Goal: Task Accomplishment & Management: Complete application form

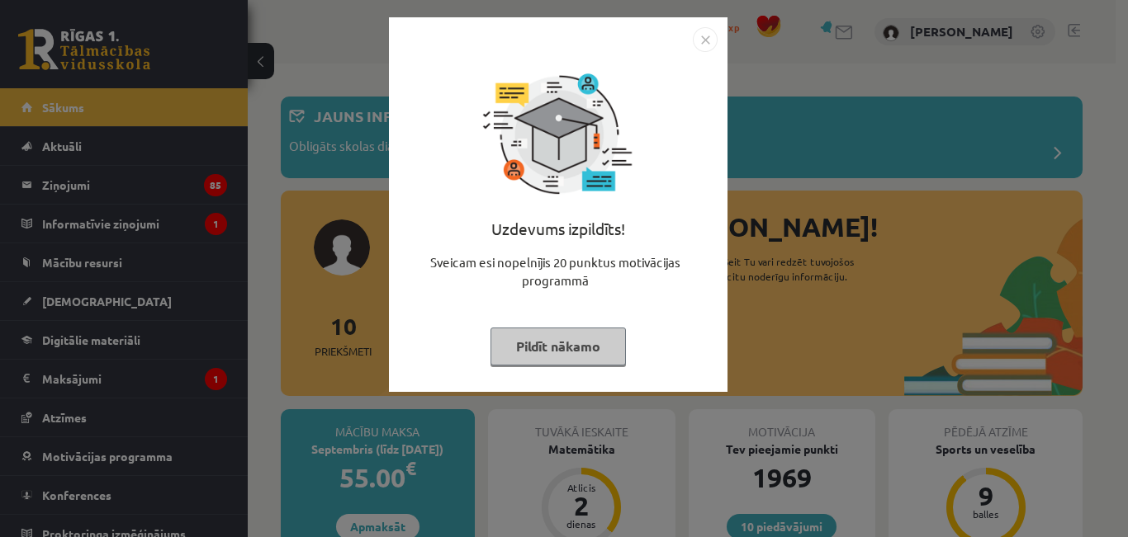
click at [592, 339] on button "Pildīt nākamo" at bounding box center [557, 347] width 135 height 38
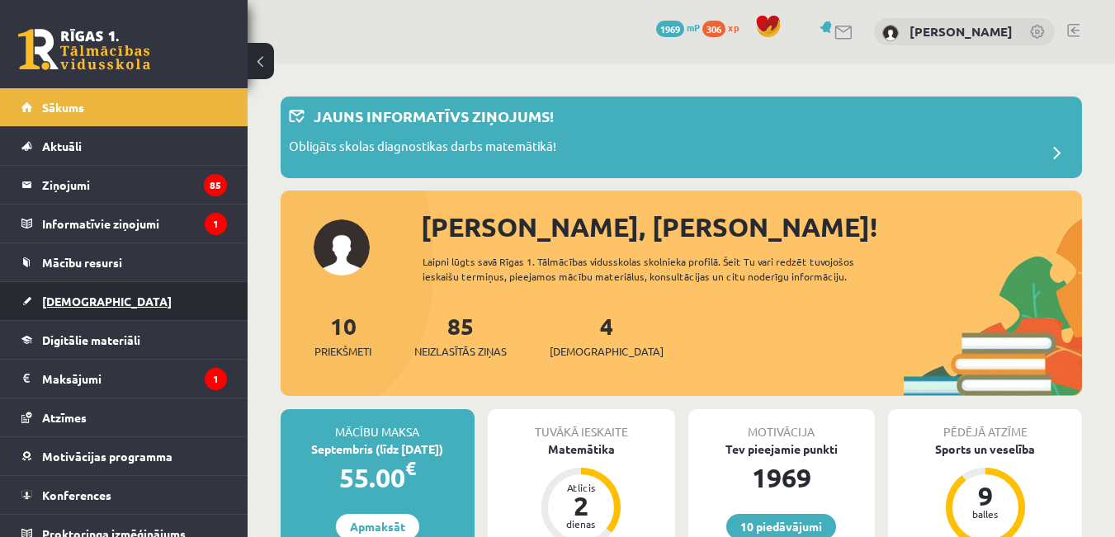
click at [83, 301] on span "[DEMOGRAPHIC_DATA]" at bounding box center [107, 301] width 130 height 15
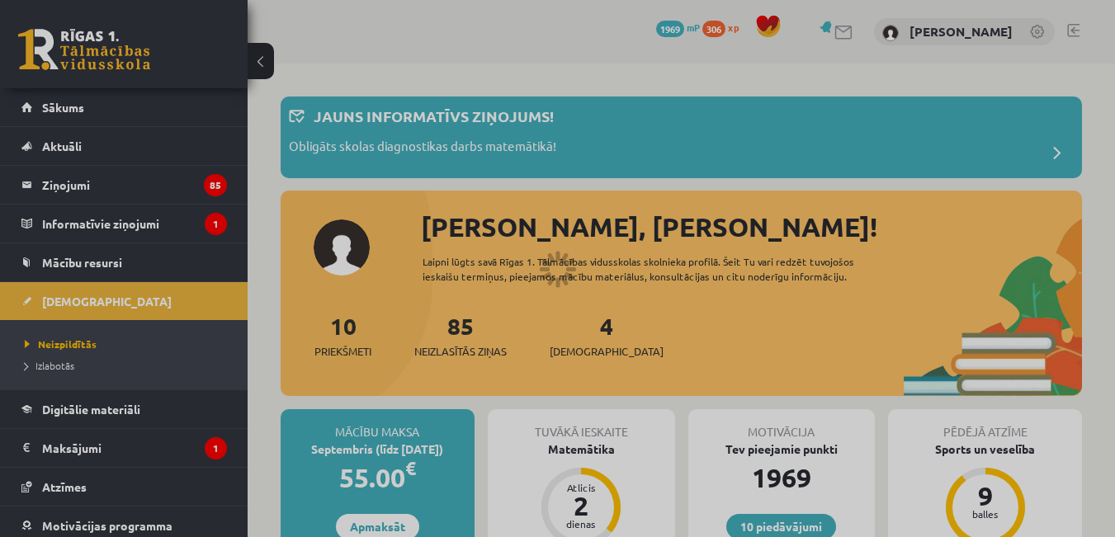
click at [88, 346] on div at bounding box center [557, 268] width 1115 height 537
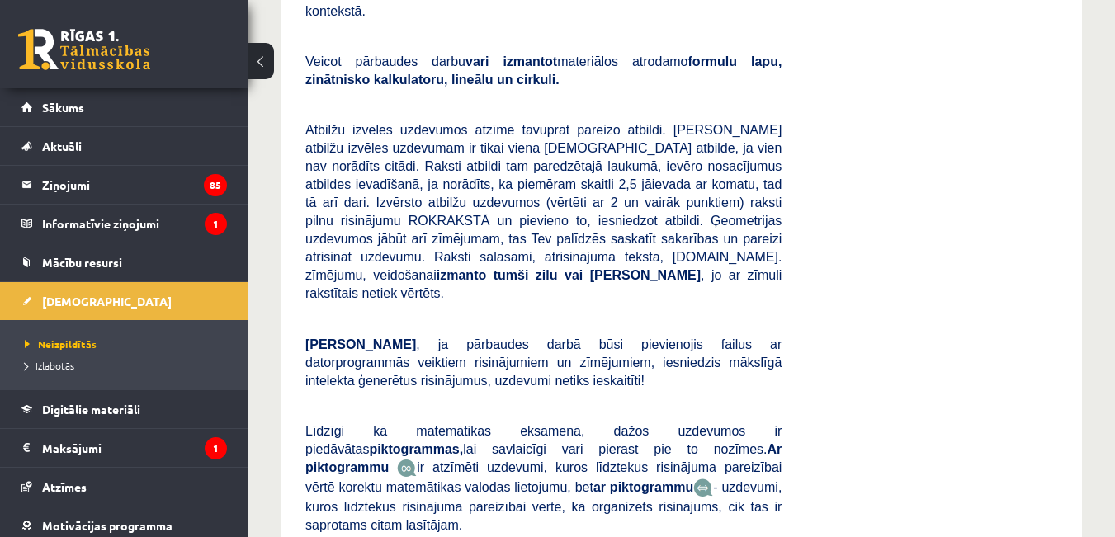
scroll to position [496, 0]
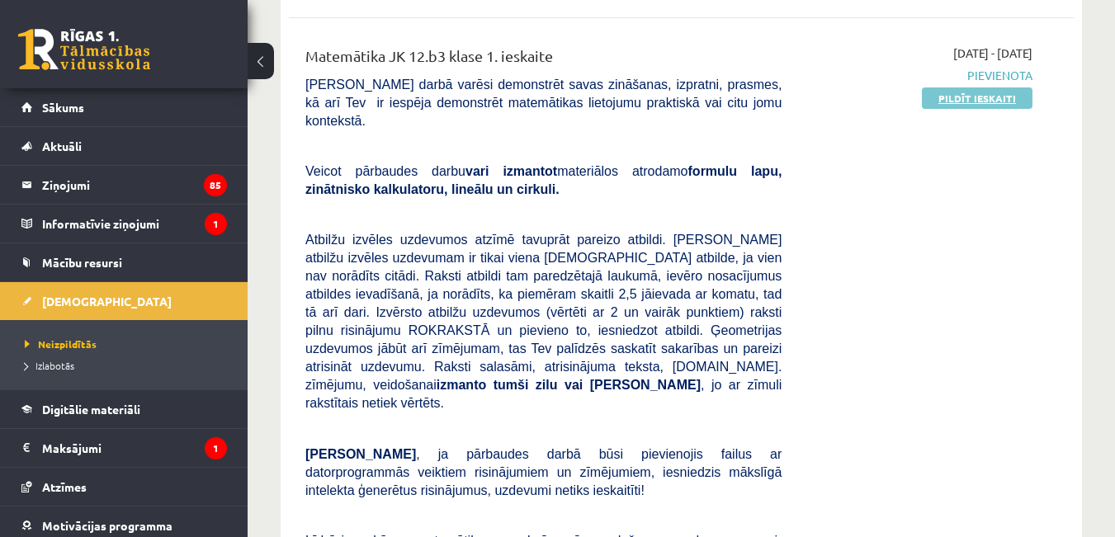
click at [969, 109] on link "Pildīt ieskaiti" at bounding box center [977, 97] width 111 height 21
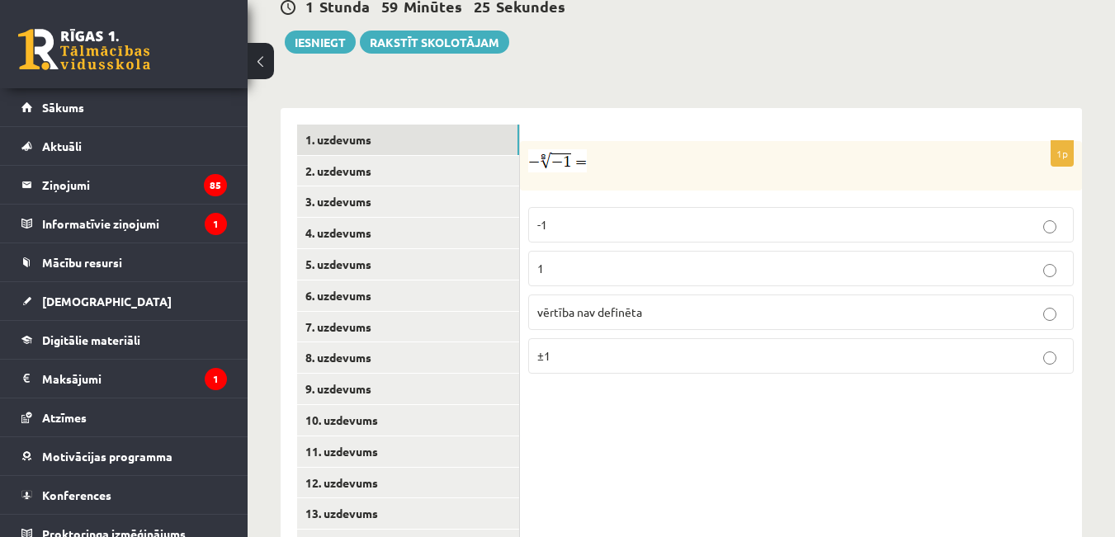
scroll to position [660, 0]
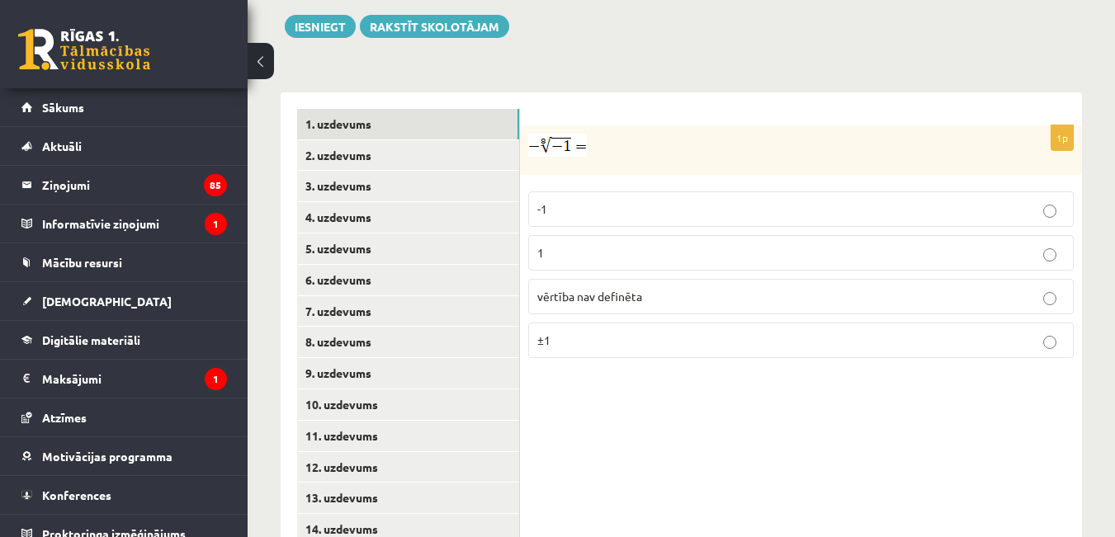
click at [647, 291] on p "vērtība nav definēta" at bounding box center [800, 296] width 527 height 17
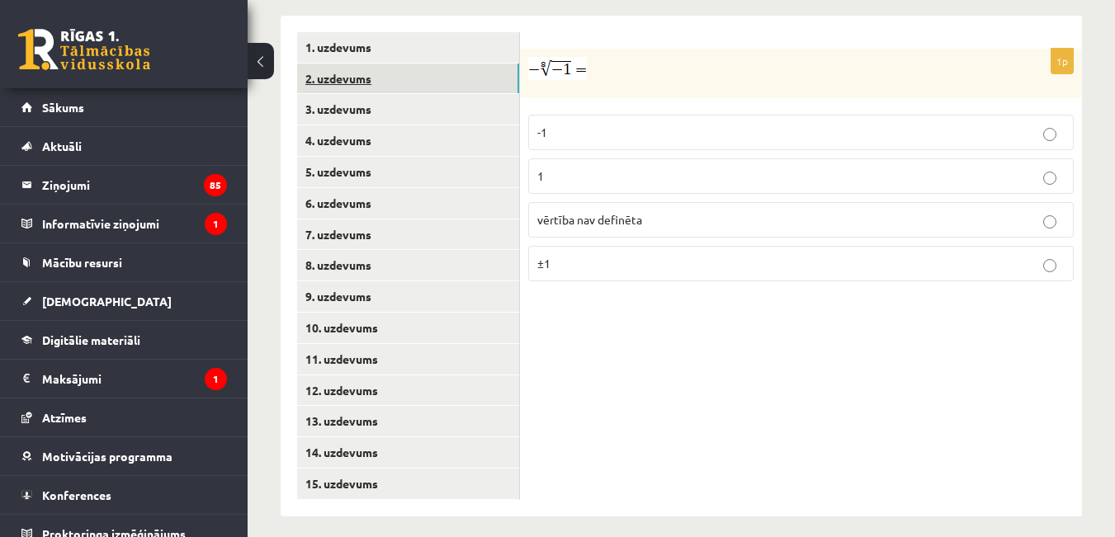
click at [450, 70] on link "2. uzdevums" at bounding box center [408, 79] width 222 height 31
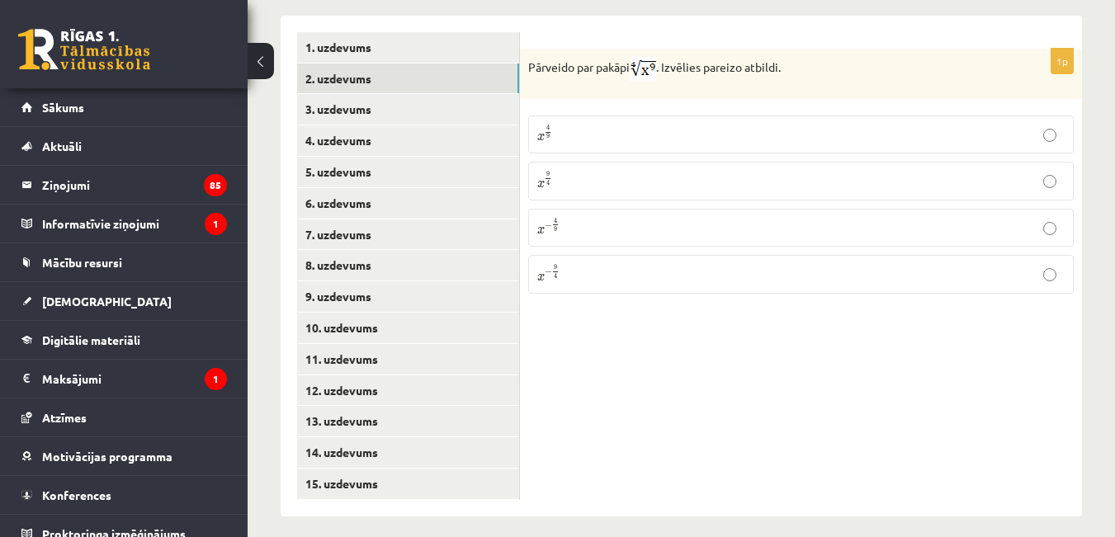
click at [571, 171] on p "x 9 4 x 9 4" at bounding box center [800, 181] width 527 height 20
click at [421, 94] on link "3. uzdevums" at bounding box center [408, 109] width 222 height 31
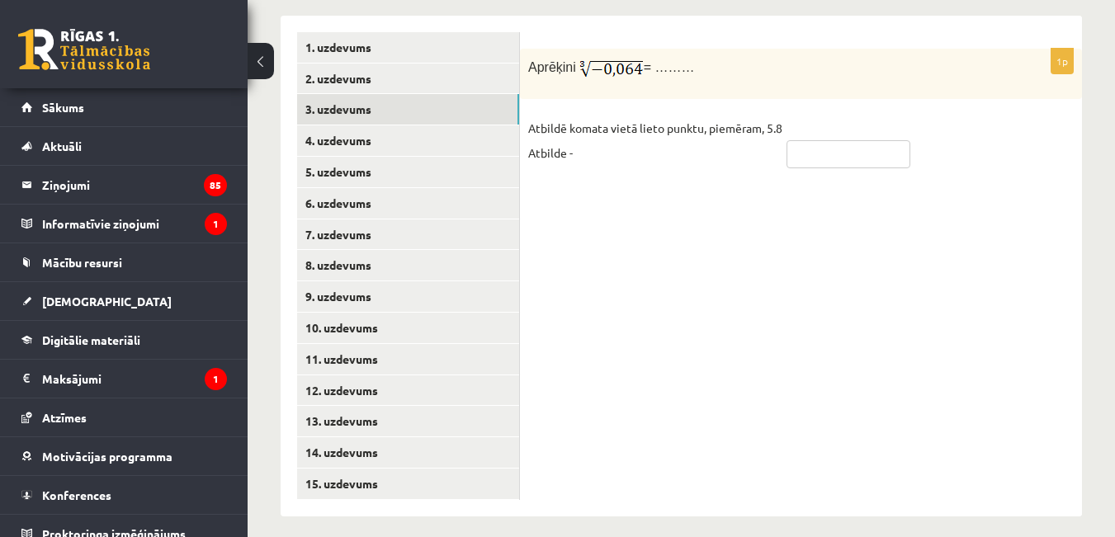
click at [868, 141] on input "text" at bounding box center [849, 154] width 124 height 28
click at [616, 156] on p "Atbildē komata vietā lieto punktu, piemēram, 5.8 Atbilde -" at bounding box center [655, 141] width 254 height 50
click at [797, 141] on input "****" at bounding box center [849, 154] width 124 height 28
type input "*****"
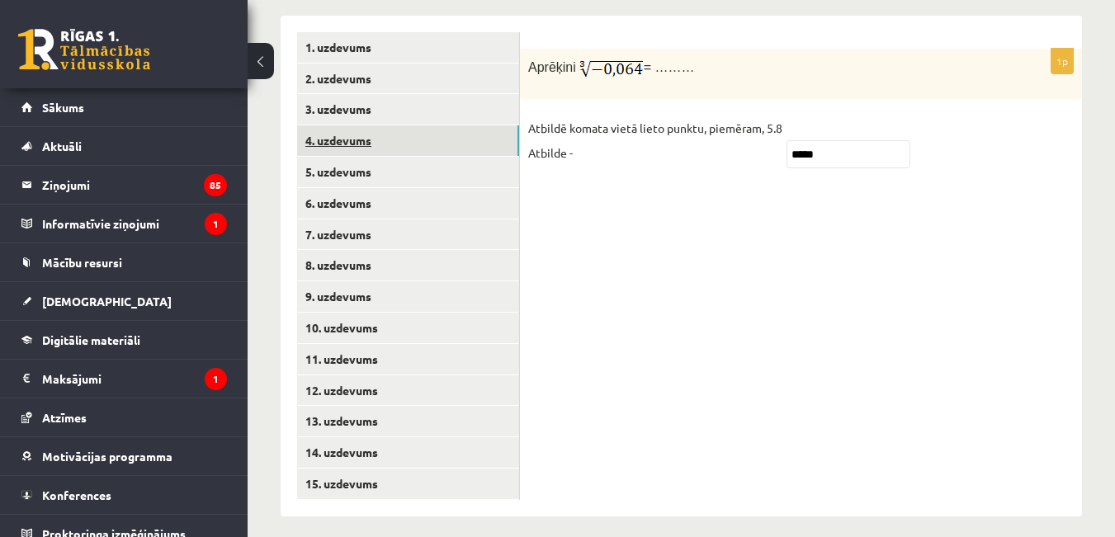
click at [451, 125] on link "4. uzdevums" at bounding box center [408, 140] width 222 height 31
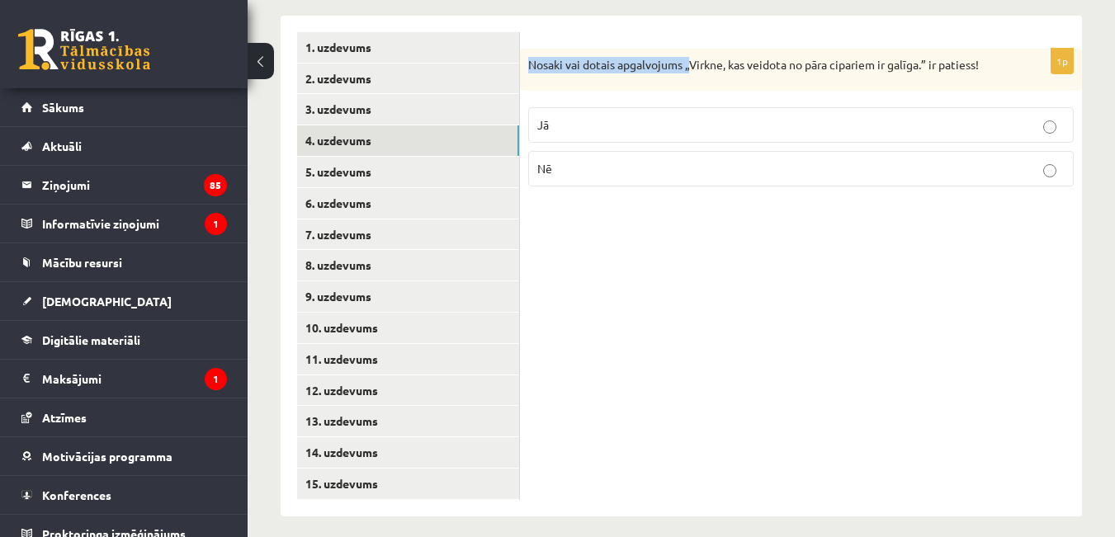
drag, startPoint x: 526, startPoint y: 50, endPoint x: 690, endPoint y: 22, distance: 166.5
click at [690, 32] on form "1p Nosaki vai dotais apgalvojums „Virkne, kas veidota no pāra cipariem ir galīg…" at bounding box center [801, 116] width 529 height 168
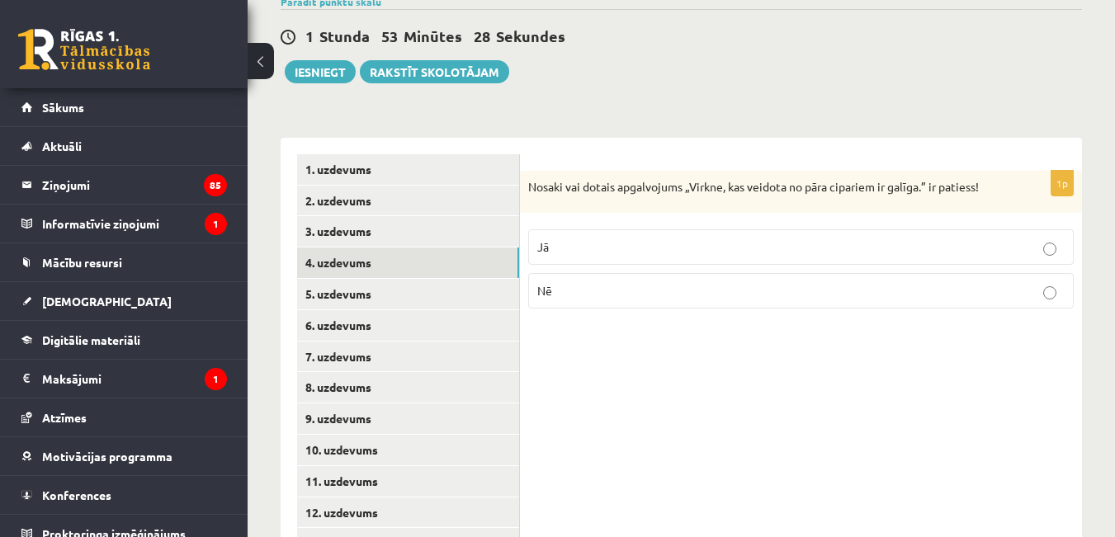
scroll to position [622, 0]
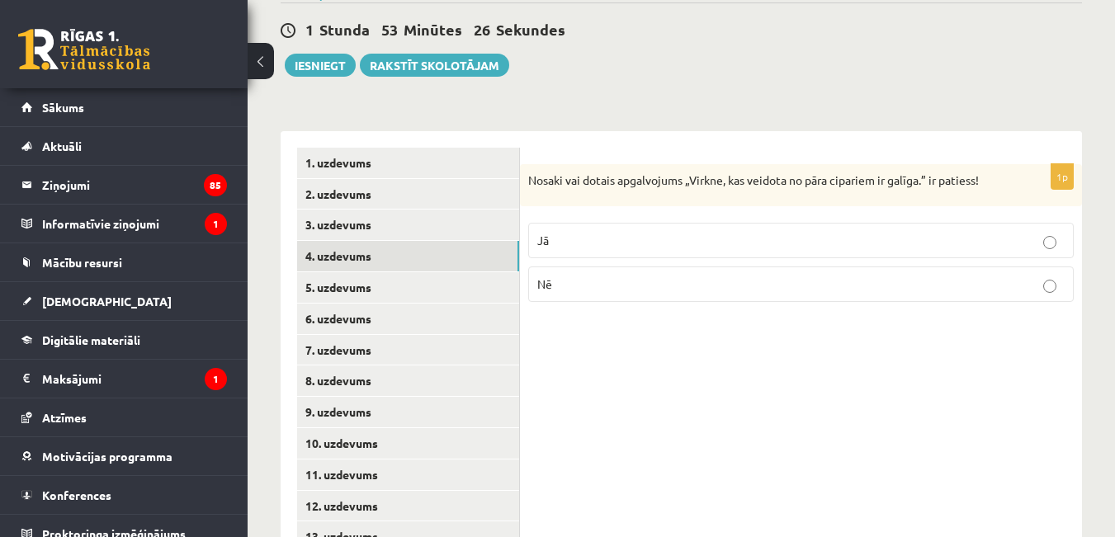
click at [873, 173] on p "Nosaki vai dotais apgalvojums „Virkne, kas veidota no pāra cipariem ir galīga.”…" at bounding box center [759, 181] width 463 height 17
click at [711, 267] on label "Nē" at bounding box center [801, 284] width 546 height 35
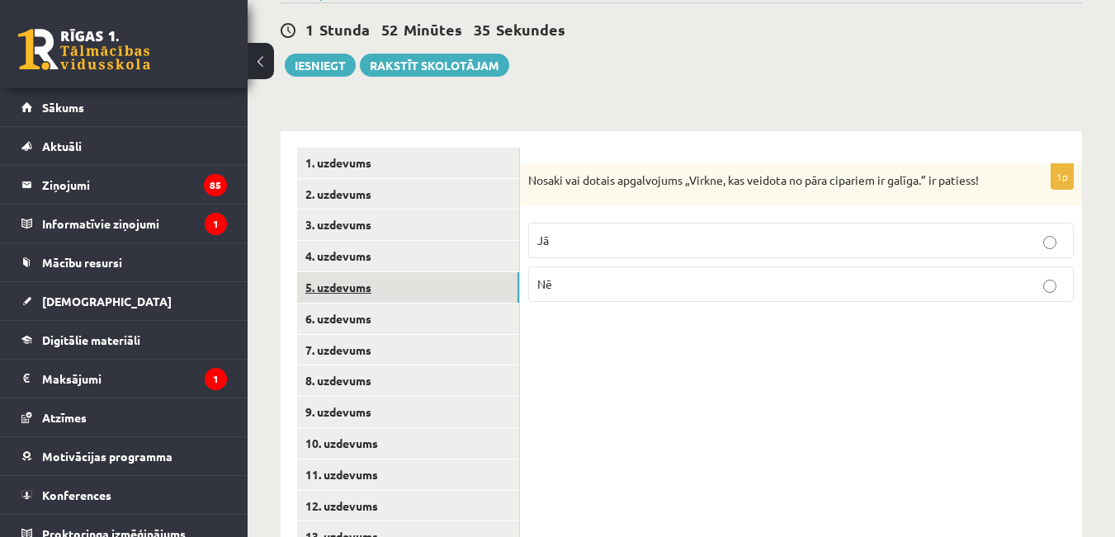
click at [401, 277] on link "5. uzdevums" at bounding box center [408, 287] width 222 height 31
click at [575, 234] on p "Jā" at bounding box center [800, 242] width 527 height 17
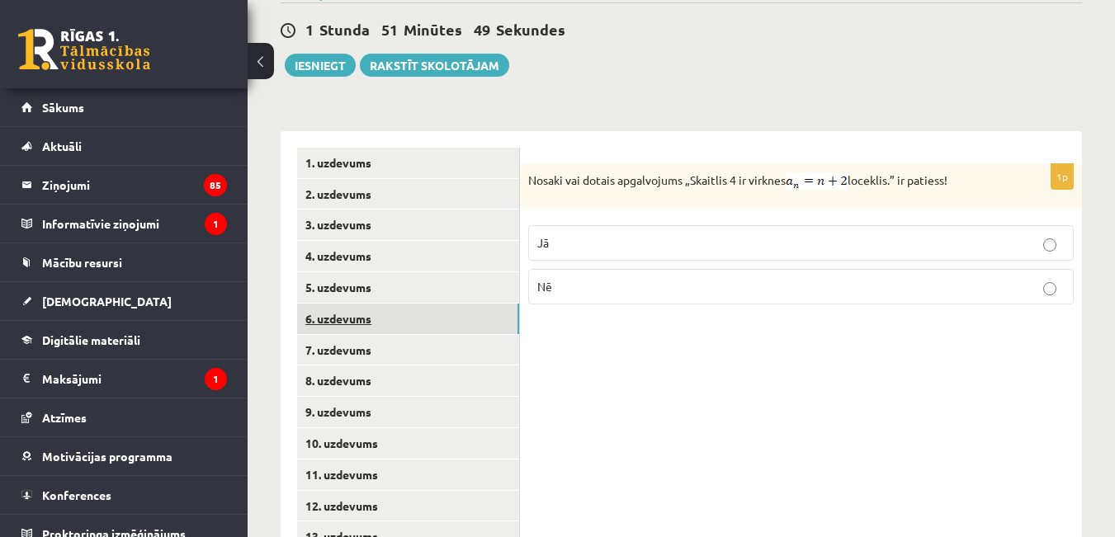
click at [437, 314] on link "6. uzdevums" at bounding box center [408, 319] width 222 height 31
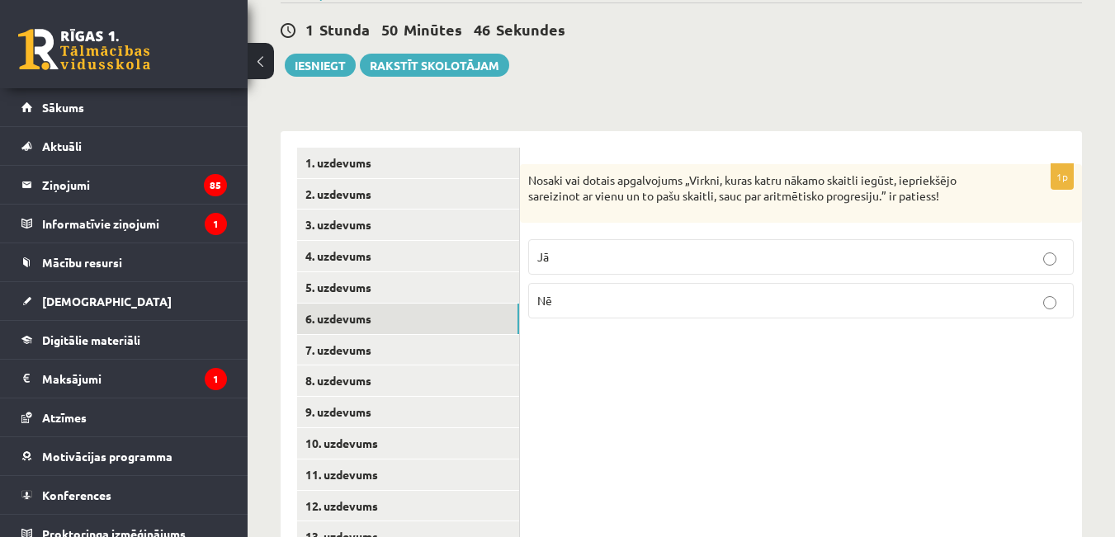
click at [663, 292] on p "Nē" at bounding box center [800, 300] width 527 height 17
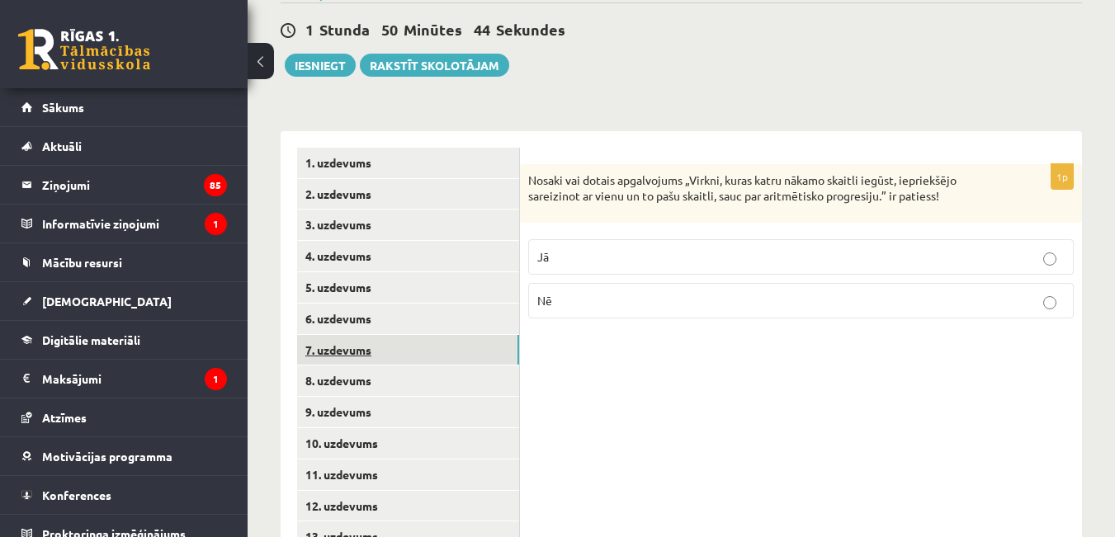
click at [439, 335] on link "7. uzdevums" at bounding box center [408, 350] width 222 height 31
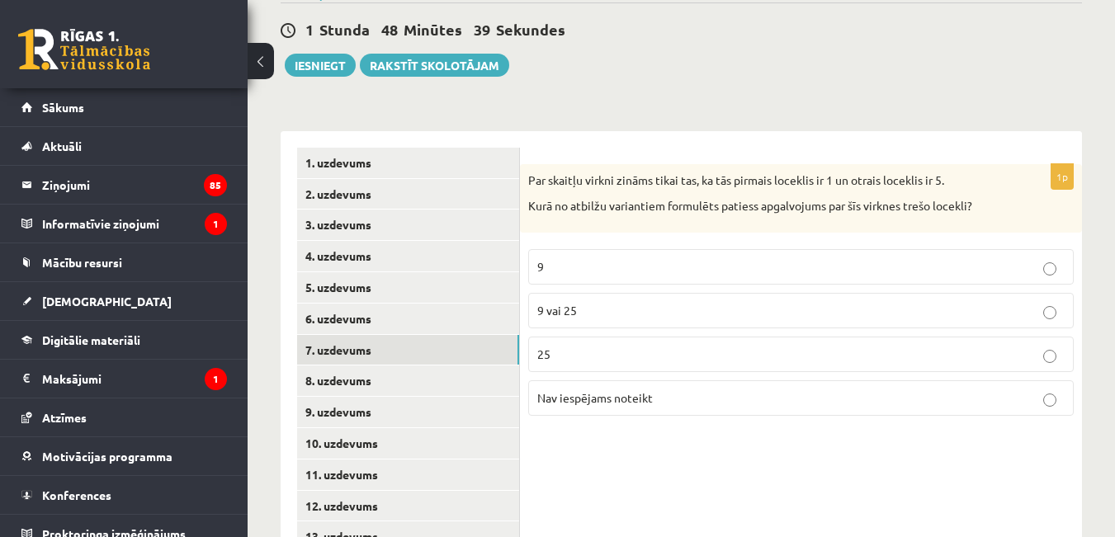
click at [653, 402] on p "Nav iespējams noteikt" at bounding box center [800, 398] width 527 height 17
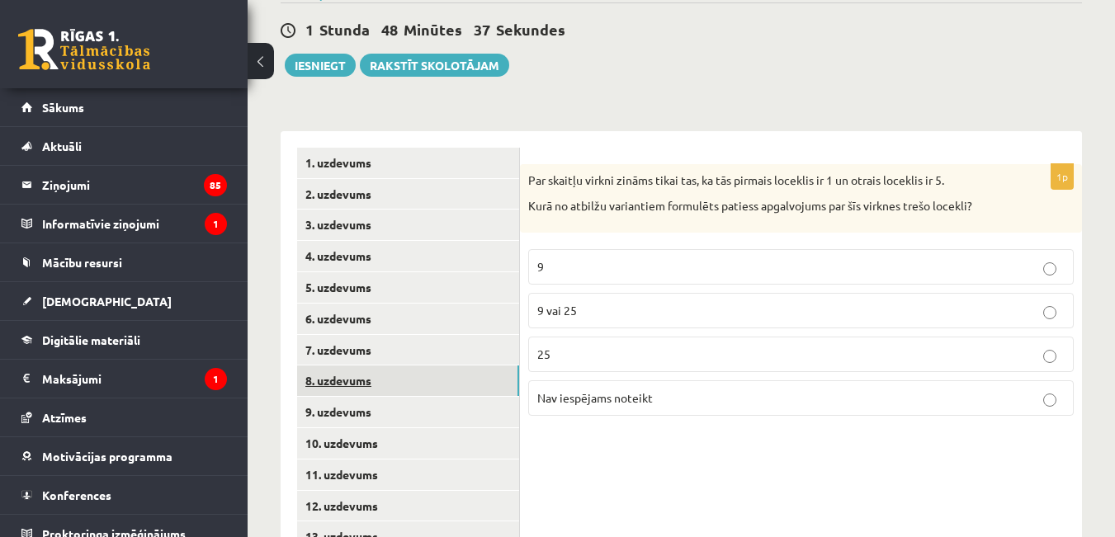
click at [480, 366] on link "8. uzdevums" at bounding box center [408, 381] width 222 height 31
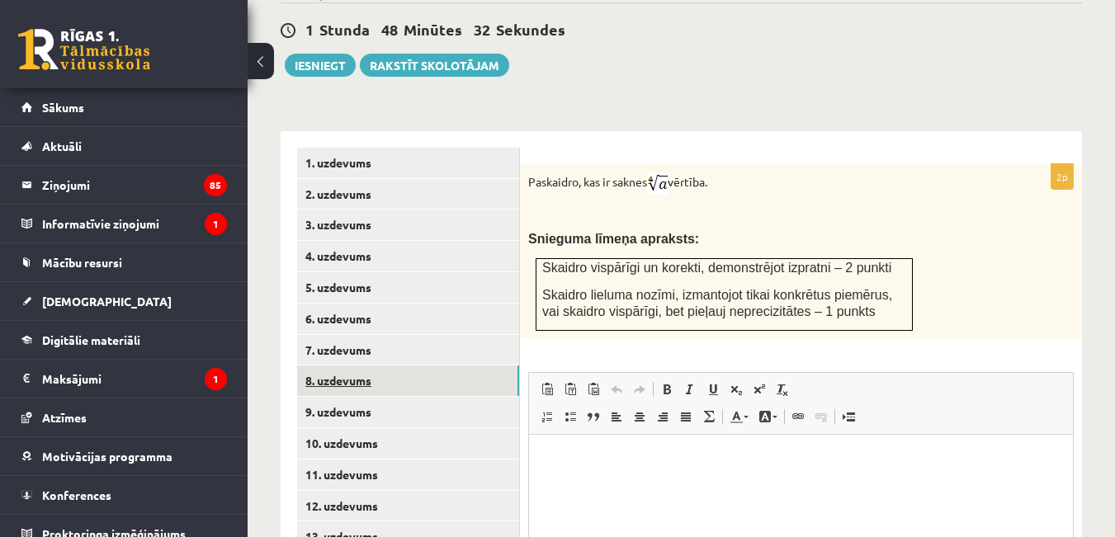
scroll to position [0, 0]
click at [667, 173] on img at bounding box center [657, 184] width 21 height 22
drag, startPoint x: 655, startPoint y: 166, endPoint x: 679, endPoint y: 169, distance: 24.2
click at [679, 173] on p "Paskaidro, kas ir saknes vērtība." at bounding box center [759, 184] width 463 height 22
click at [588, 456] on p "Bagātinātā teksta redaktors, wiswyg-editor-user-answer-47433879018440" at bounding box center [801, 459] width 511 height 17
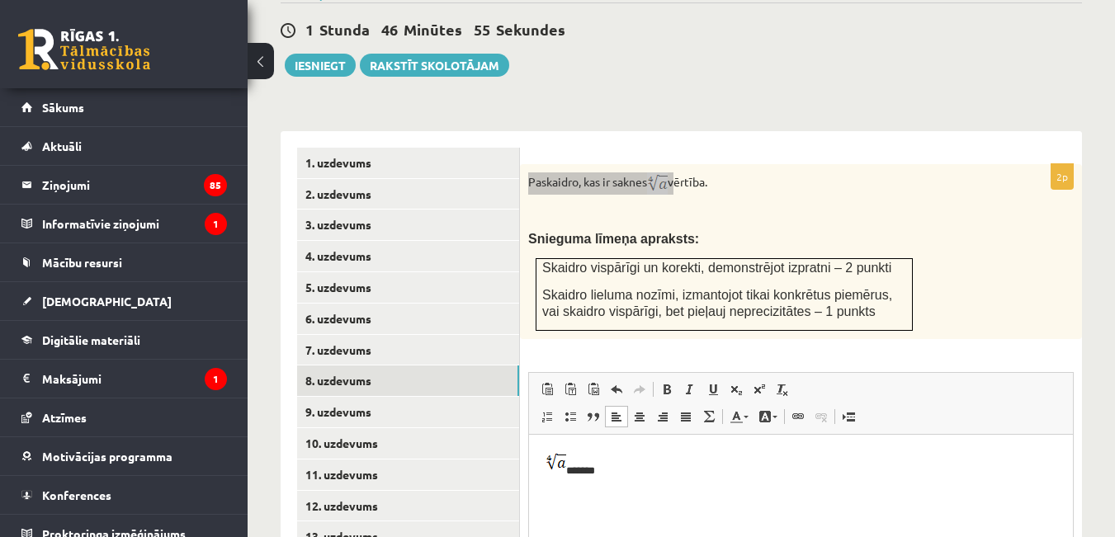
click at [552, 453] on img "Bagātinātā teksta redaktors, wiswyg-editor-user-answer-47433879018440" at bounding box center [556, 462] width 21 height 22
click at [586, 469] on p "*******" at bounding box center [801, 465] width 511 height 28
click at [579, 461] on p "**********" at bounding box center [801, 459] width 511 height 17
click at [674, 467] on p "**********" at bounding box center [801, 459] width 511 height 17
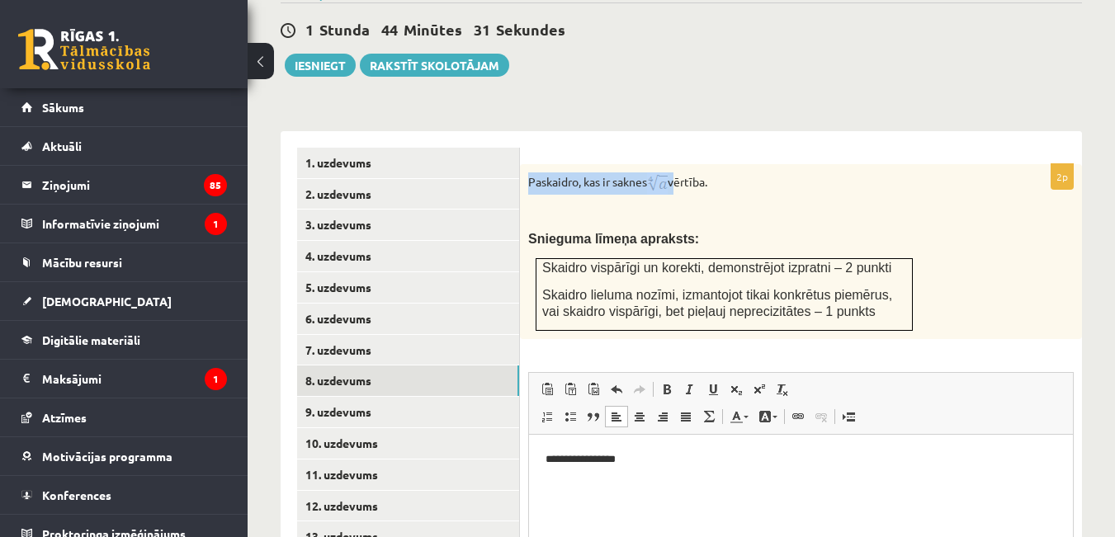
click at [766, 210] on p at bounding box center [759, 213] width 463 height 17
click at [645, 466] on p "**********" at bounding box center [801, 459] width 511 height 17
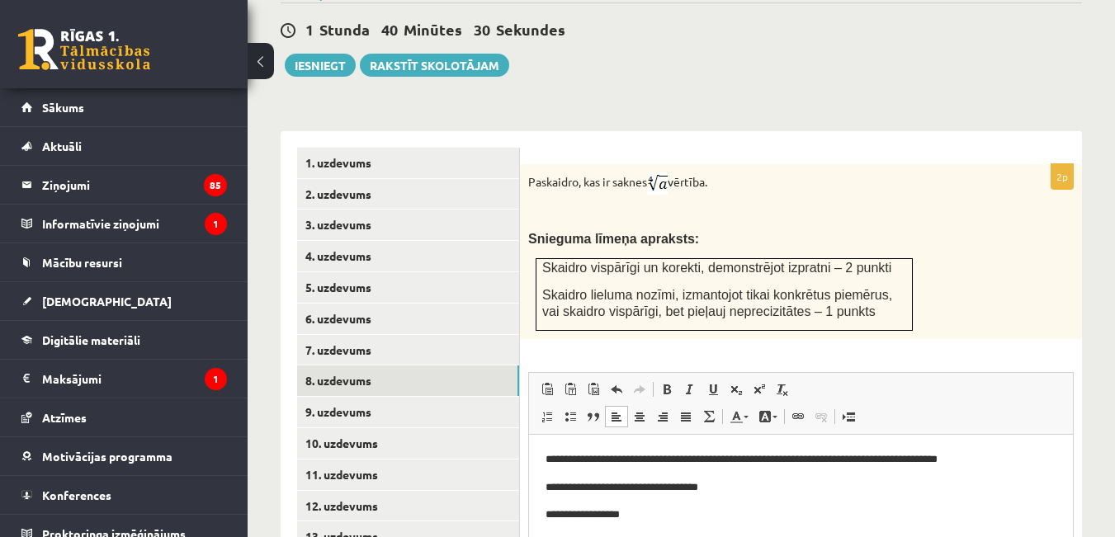
click at [614, 510] on p "**********" at bounding box center [801, 514] width 511 height 17
click at [618, 514] on p "**********" at bounding box center [801, 514] width 511 height 17
click at [760, 390] on span at bounding box center [759, 389] width 13 height 13
click at [783, 501] on body "**********" at bounding box center [801, 488] width 511 height 75
click at [570, 514] on p "**********" at bounding box center [801, 516] width 511 height 20
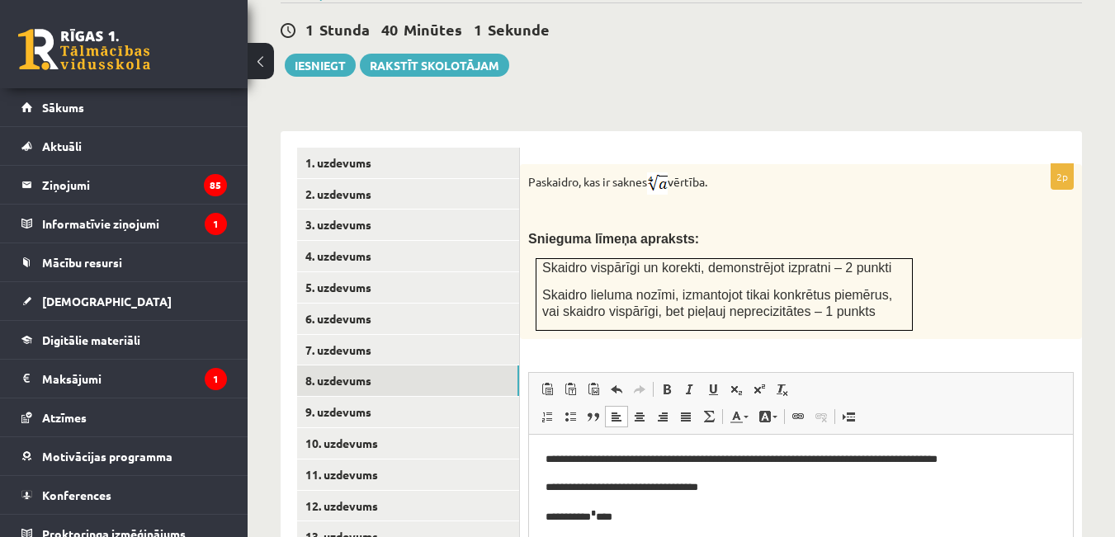
click at [558, 521] on p "**********" at bounding box center [801, 516] width 511 height 20
click at [551, 518] on p "********* * ****" at bounding box center [801, 516] width 511 height 20
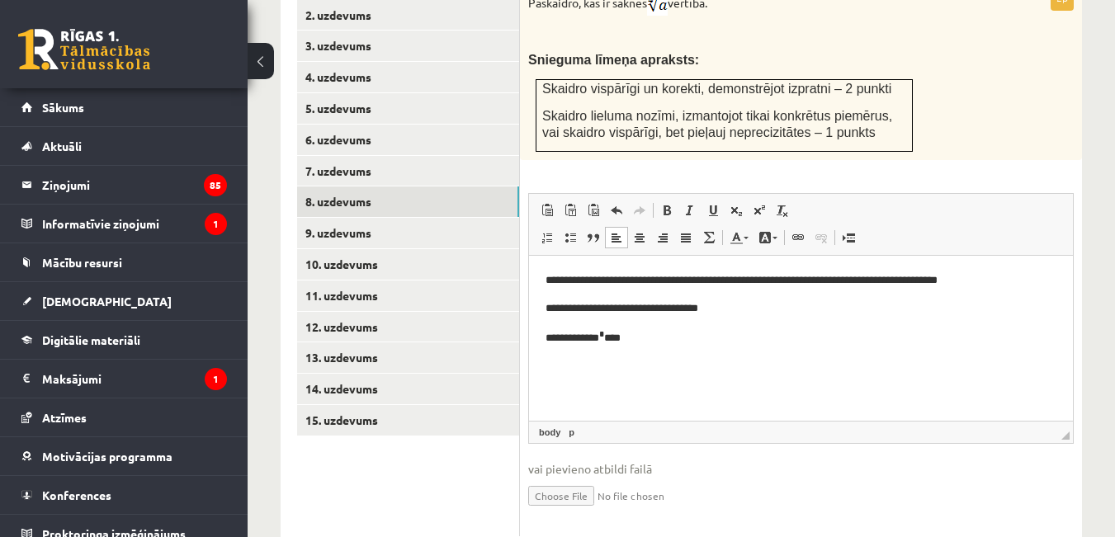
scroll to position [807, 0]
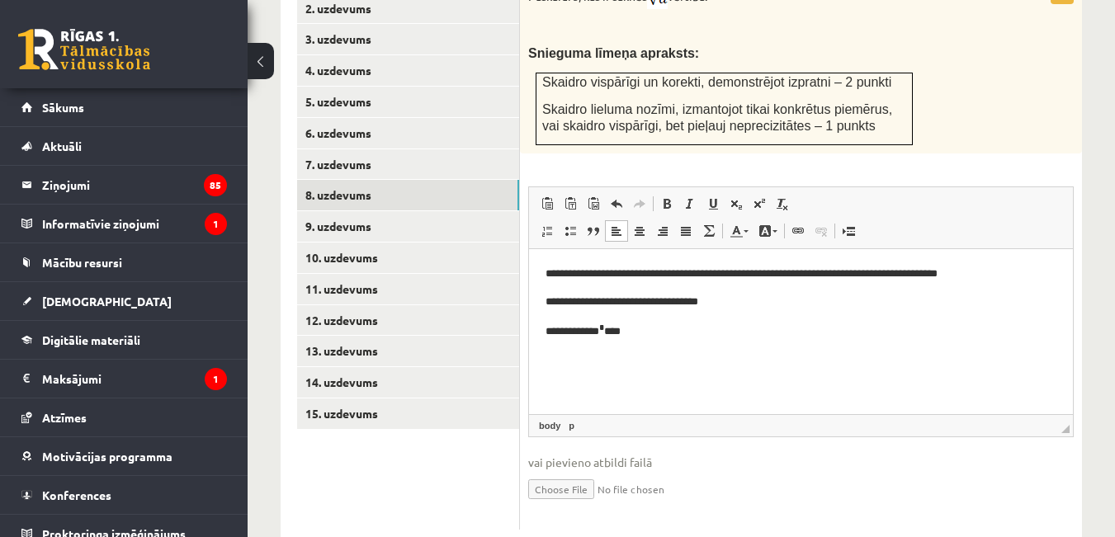
click at [903, 348] on html "**********" at bounding box center [801, 302] width 544 height 108
click at [529, 248] on span at bounding box center [529, 248] width 0 height 0
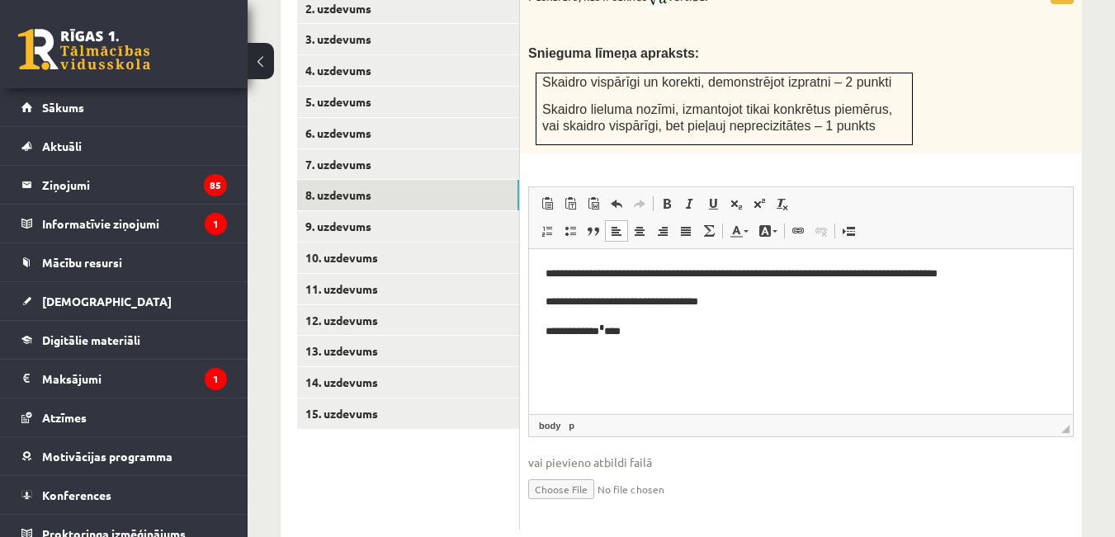
click at [529, 248] on span at bounding box center [529, 248] width 0 height 0
drag, startPoint x: 1024, startPoint y: 337, endPoint x: 1104, endPoint y: 188, distance: 168.8
click at [529, 248] on span at bounding box center [529, 248] width 0 height 0
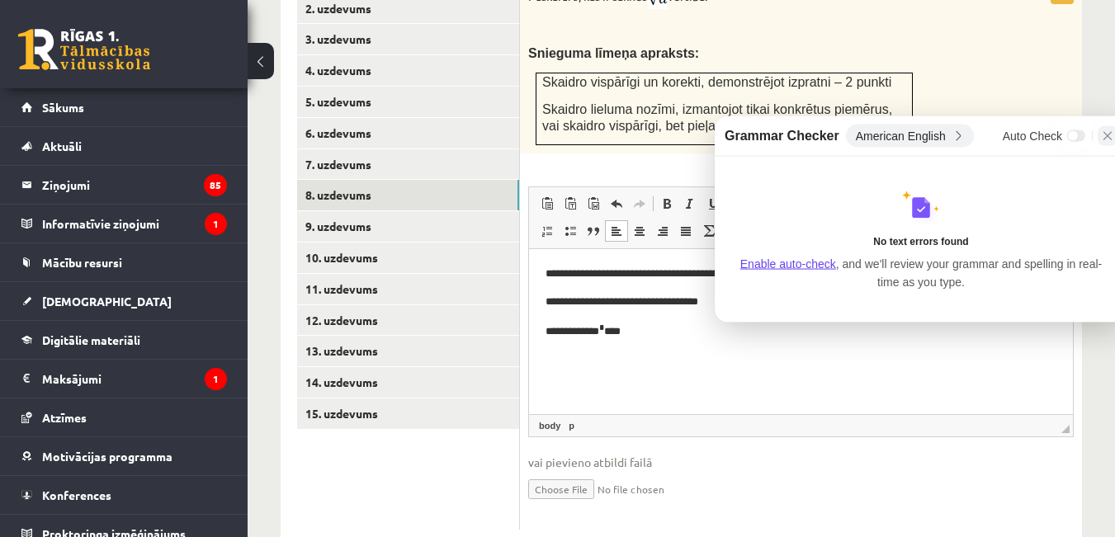
click at [1107, 141] on icon at bounding box center [1107, 136] width 13 height 13
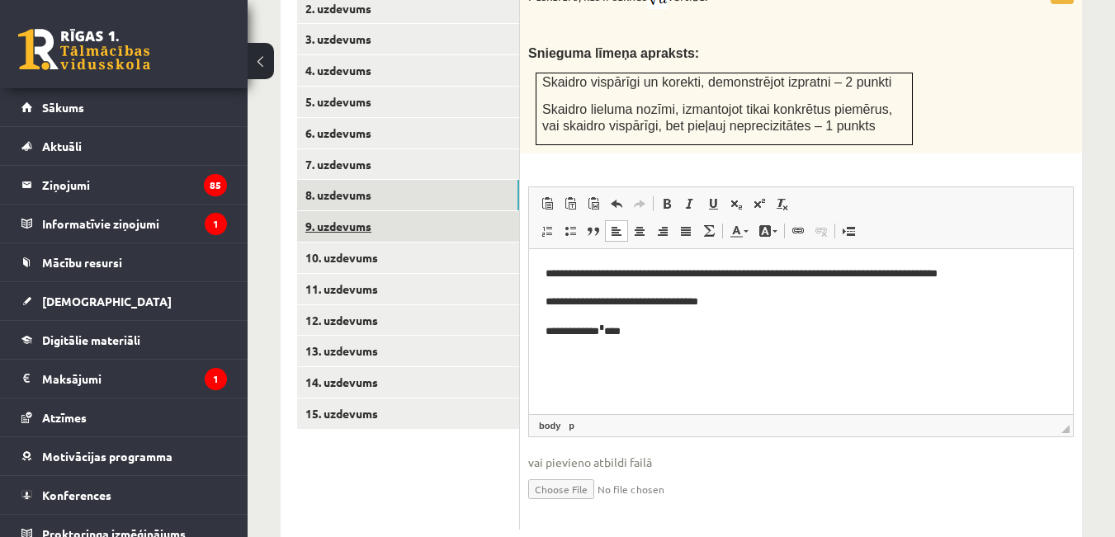
click at [497, 225] on link "9. uzdevums" at bounding box center [408, 226] width 222 height 31
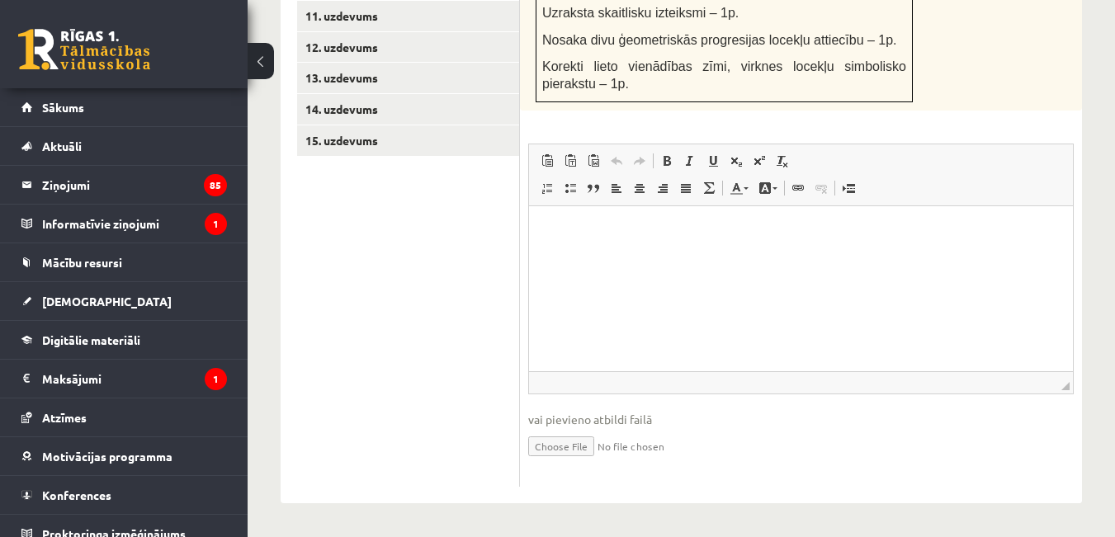
scroll to position [1114, 0]
click at [585, 444] on input "file" at bounding box center [801, 445] width 546 height 34
click at [579, 443] on input "file" at bounding box center [801, 445] width 546 height 34
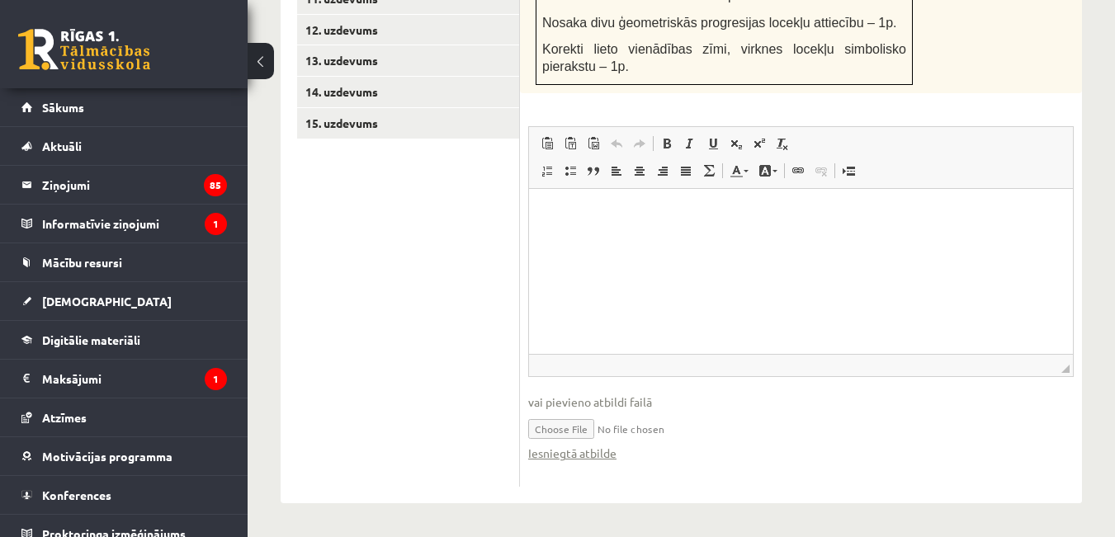
click at [599, 442] on input "file" at bounding box center [801, 428] width 546 height 34
type input "**********"
click at [667, 441] on input "file" at bounding box center [801, 428] width 546 height 34
click at [609, 462] on link "Iesniegtā atbilde" at bounding box center [572, 453] width 88 height 17
click at [602, 462] on link "Iesniegtā atbilde" at bounding box center [572, 453] width 88 height 17
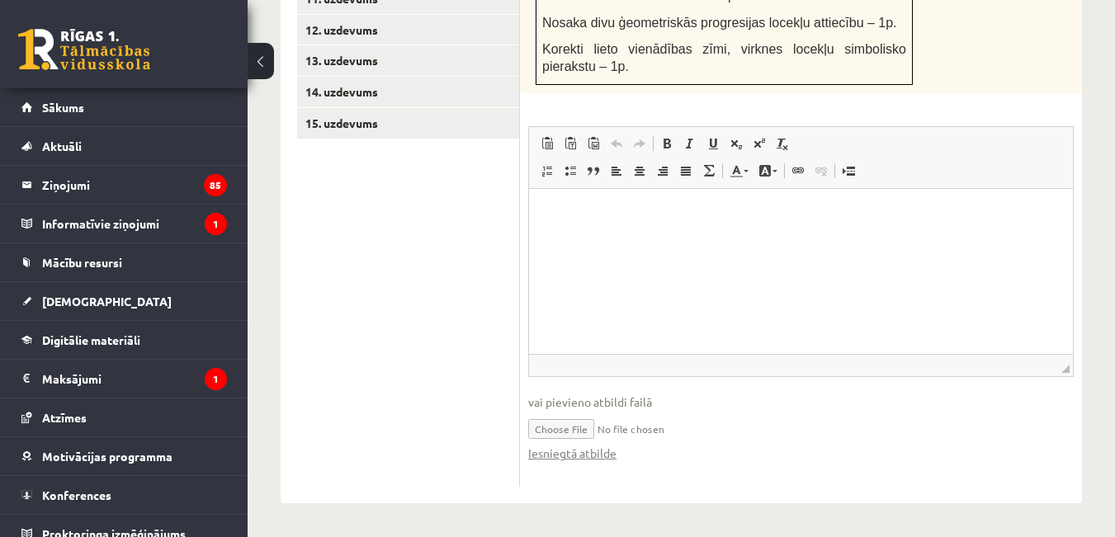
click at [615, 439] on input "file" at bounding box center [801, 428] width 546 height 34
type input "**********"
click at [593, 462] on link "Iesniegtā atbilde" at bounding box center [572, 453] width 88 height 17
click at [603, 442] on input "file" at bounding box center [801, 428] width 546 height 34
click at [568, 439] on input "file" at bounding box center [801, 428] width 546 height 34
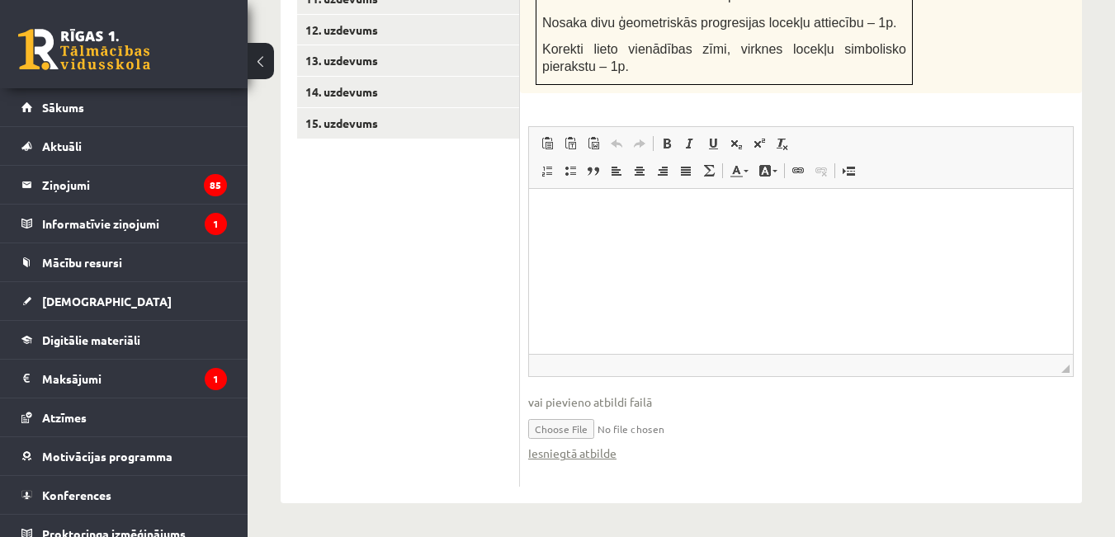
type input "**********"
click at [598, 216] on p "Bagātinātā teksta redaktors, wiswyg-editor-user-answer-47433922429500" at bounding box center [801, 214] width 511 height 17
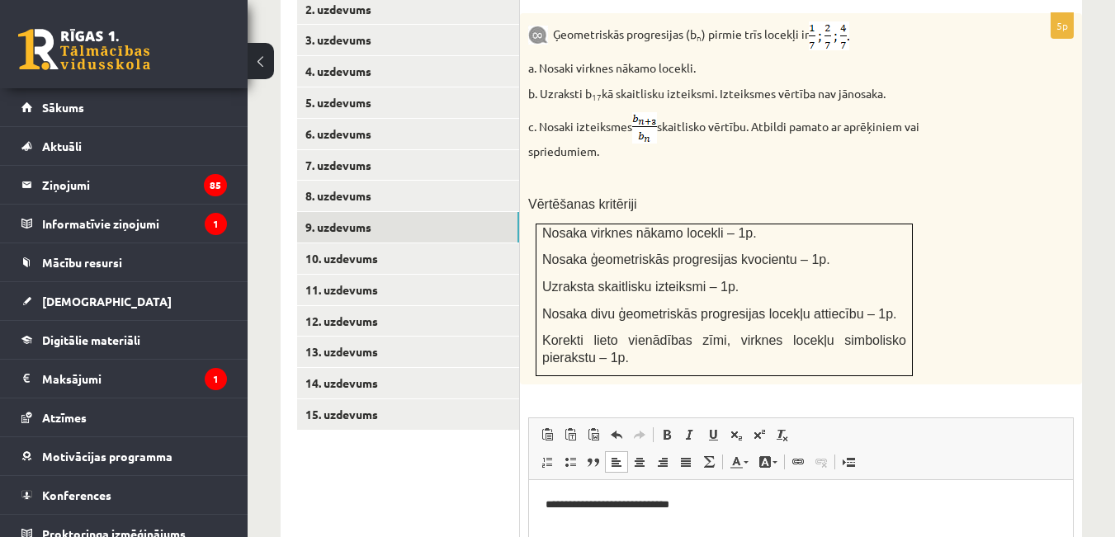
scroll to position [818, 0]
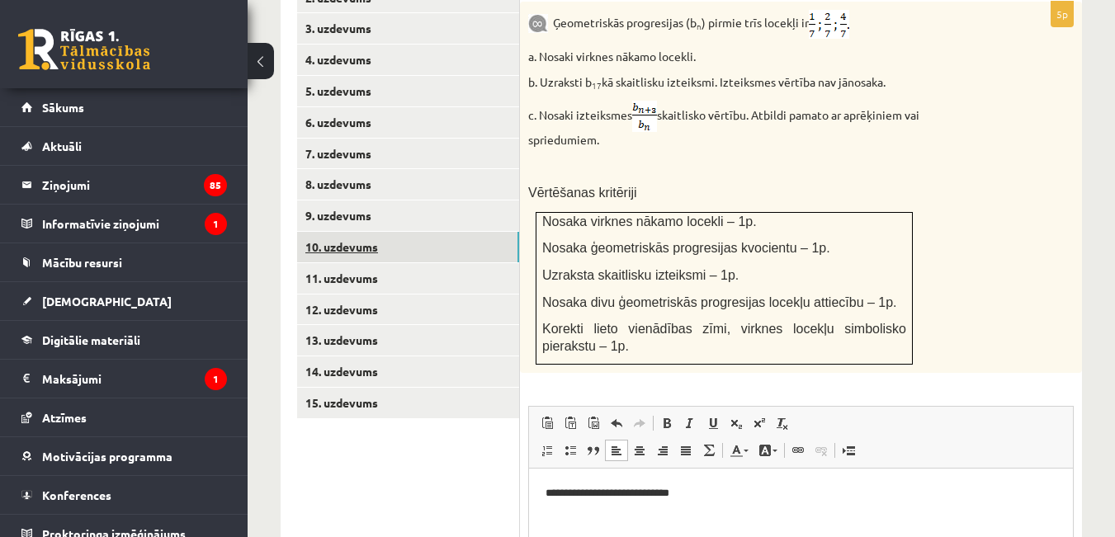
click at [383, 238] on link "10. uzdevums" at bounding box center [408, 247] width 222 height 31
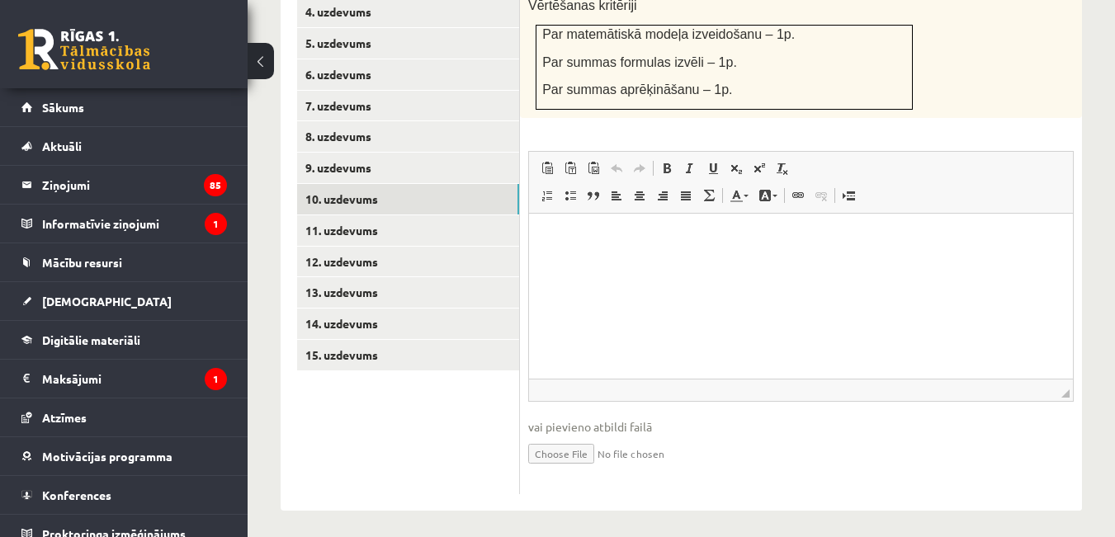
scroll to position [874, 0]
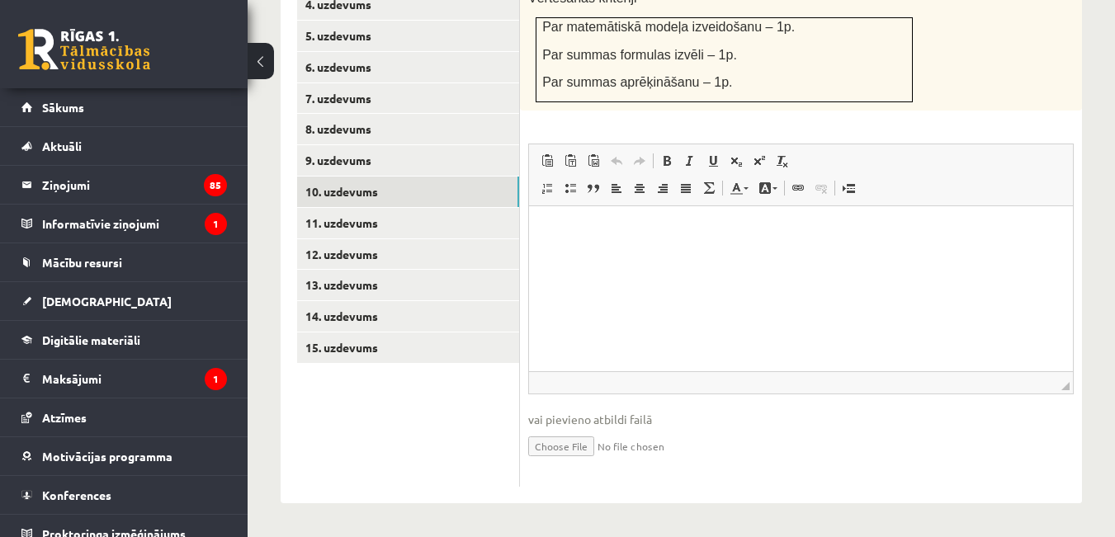
click at [607, 442] on input "file" at bounding box center [801, 445] width 546 height 34
type input "**********"
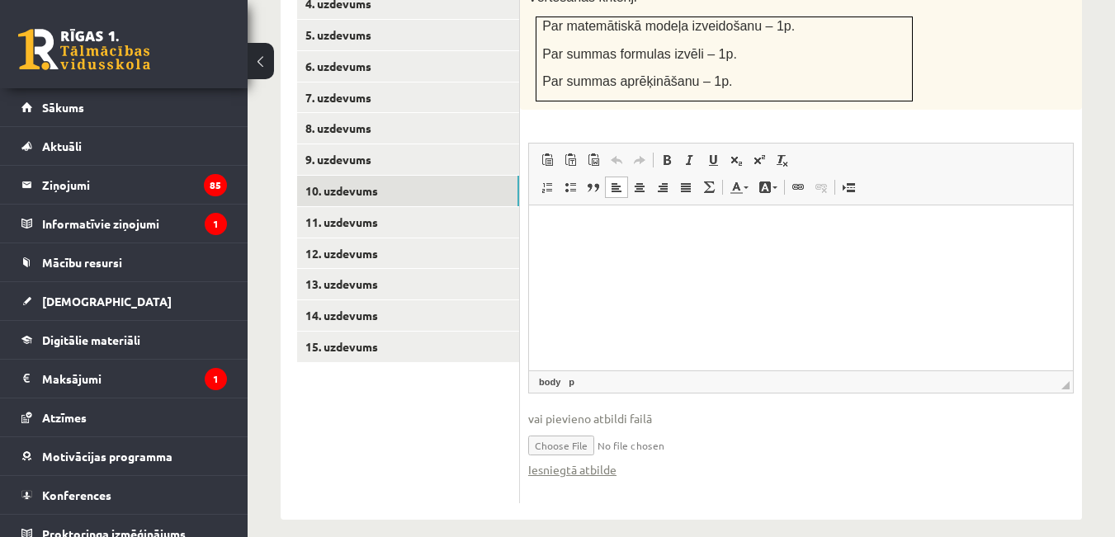
click at [593, 252] on html at bounding box center [801, 231] width 544 height 50
click at [349, 210] on link "11. uzdevums" at bounding box center [408, 222] width 222 height 31
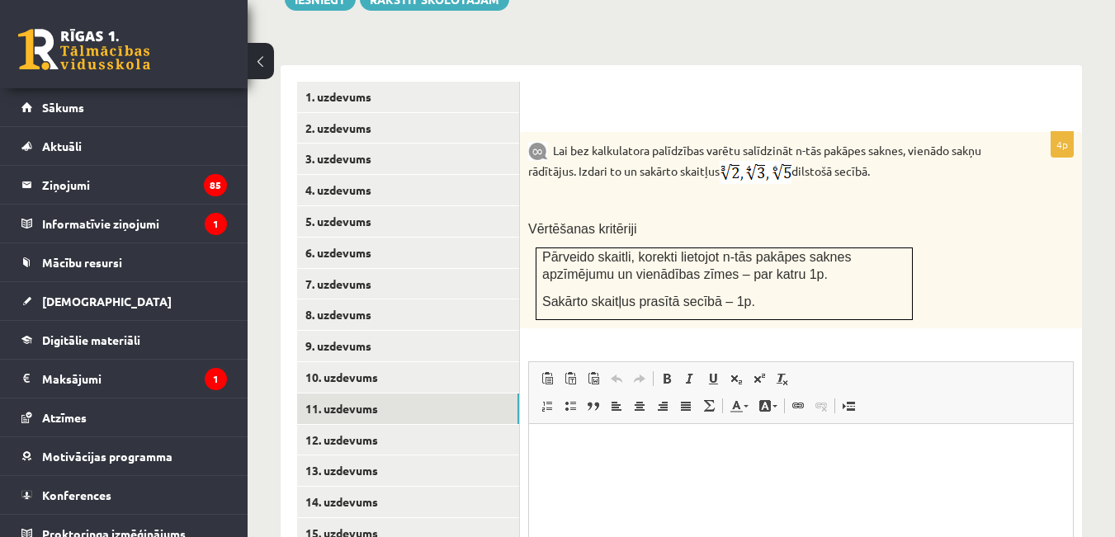
scroll to position [676, 0]
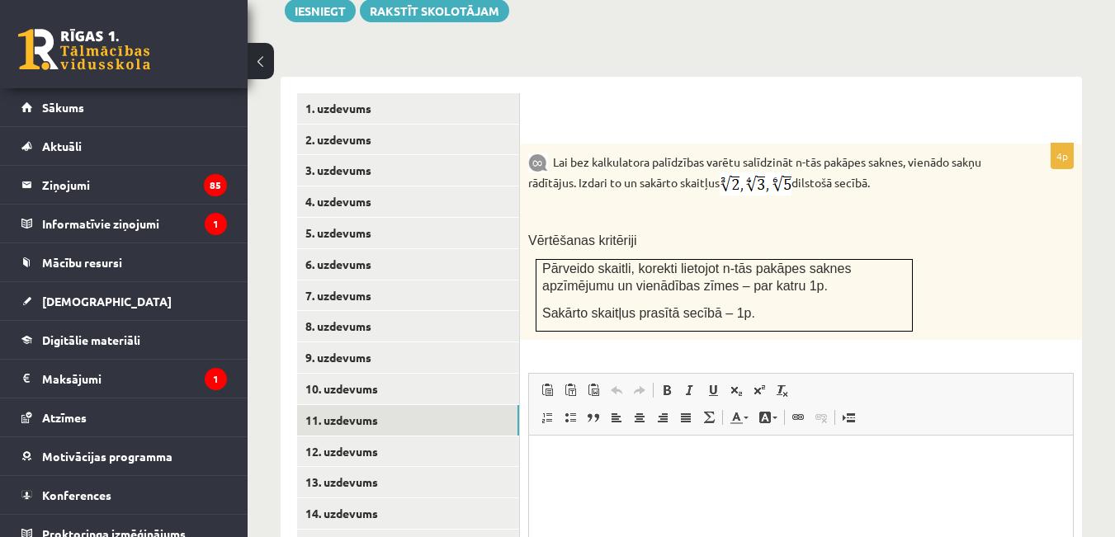
click at [772, 248] on div "Lai bez kalkulatora palīdzības varētu salīdzināt n-tās pakāpes saknes, vienādo …" at bounding box center [801, 242] width 562 height 196
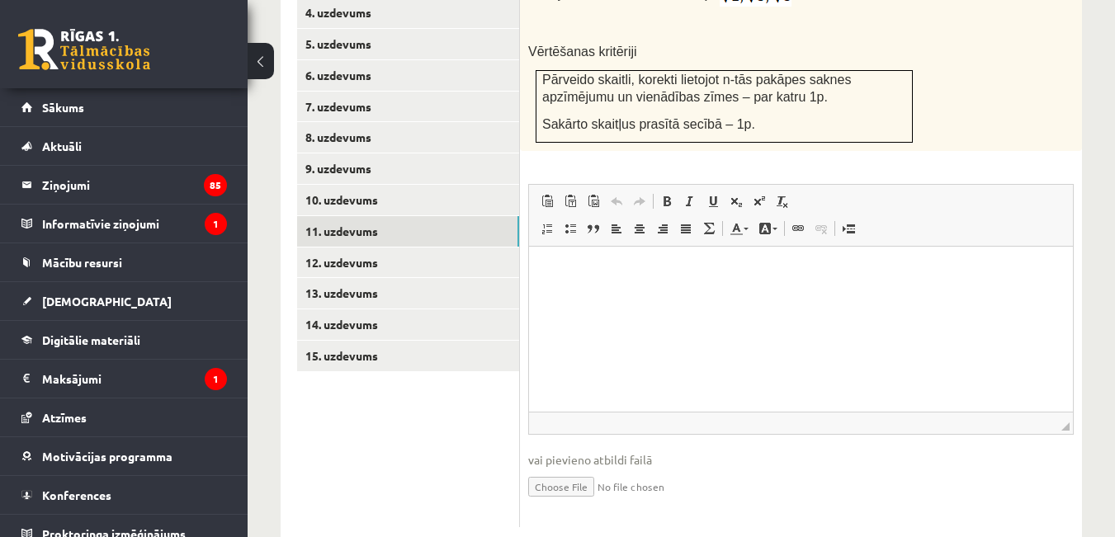
scroll to position [916, 0]
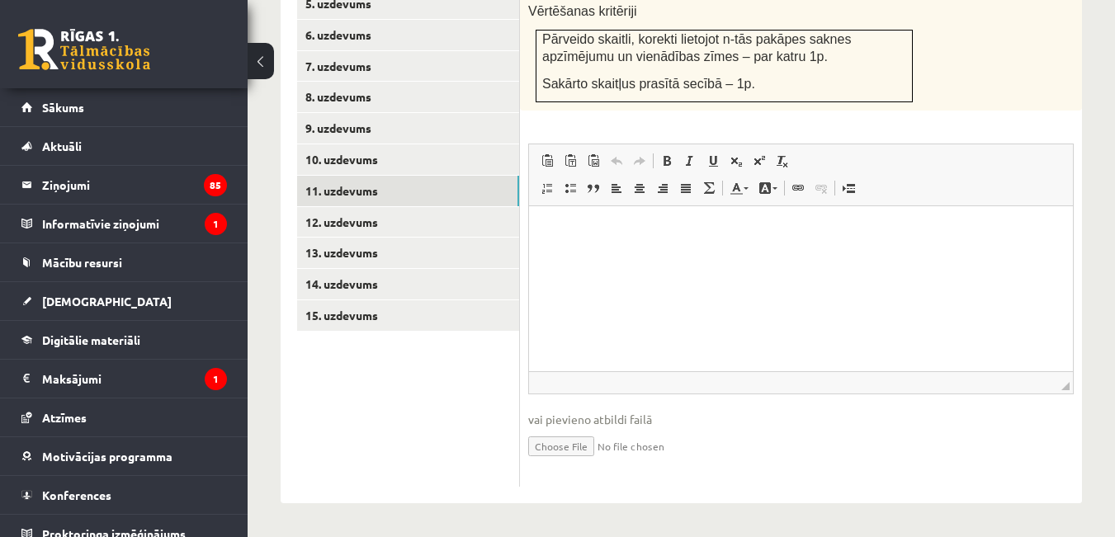
click at [599, 439] on input "file" at bounding box center [801, 445] width 546 height 34
type input "**********"
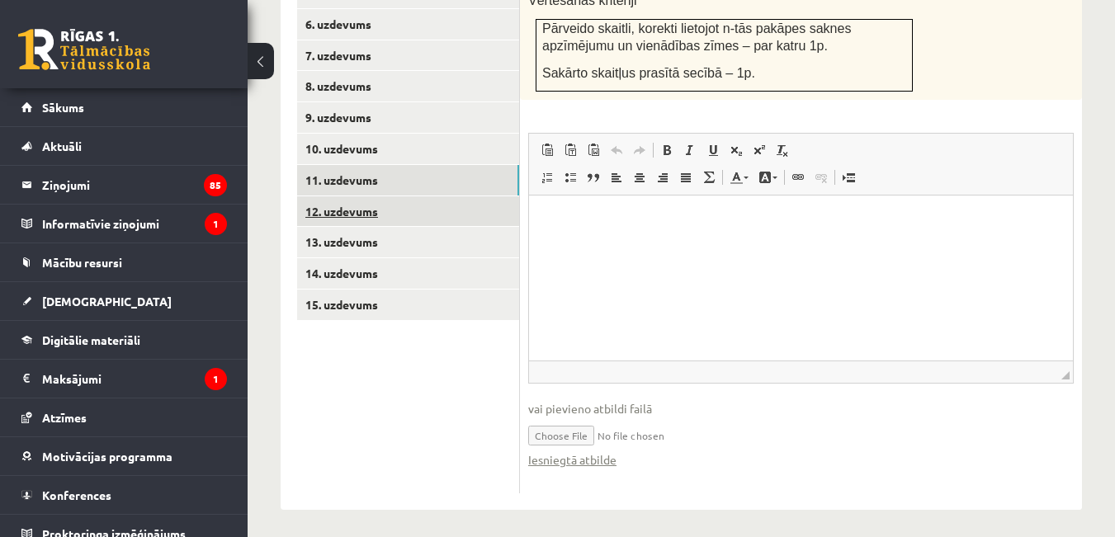
click at [400, 196] on link "12. uzdevums" at bounding box center [408, 211] width 222 height 31
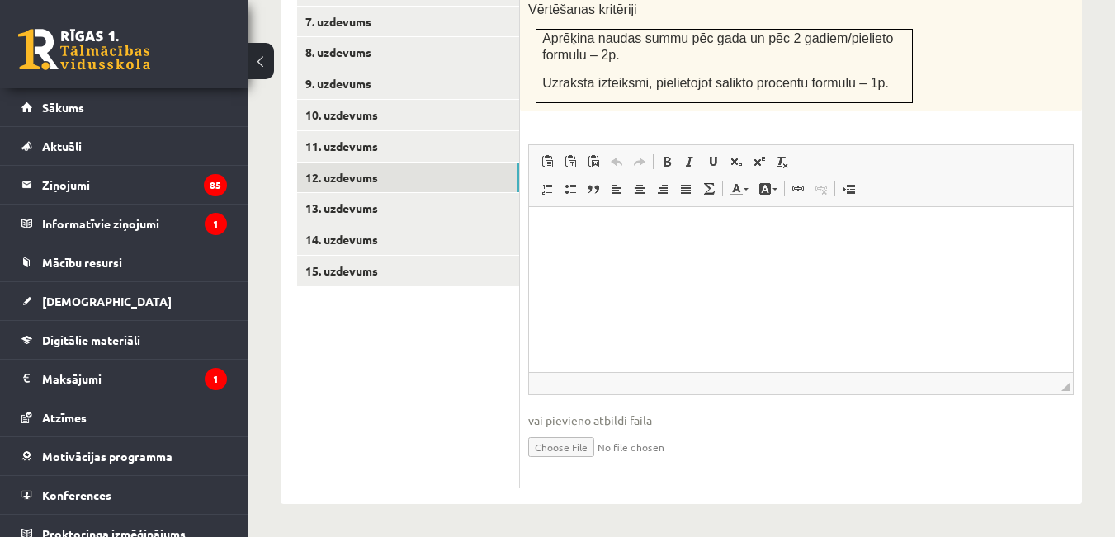
scroll to position [962, 0]
click at [603, 437] on input "file" at bounding box center [801, 445] width 546 height 34
type input "**********"
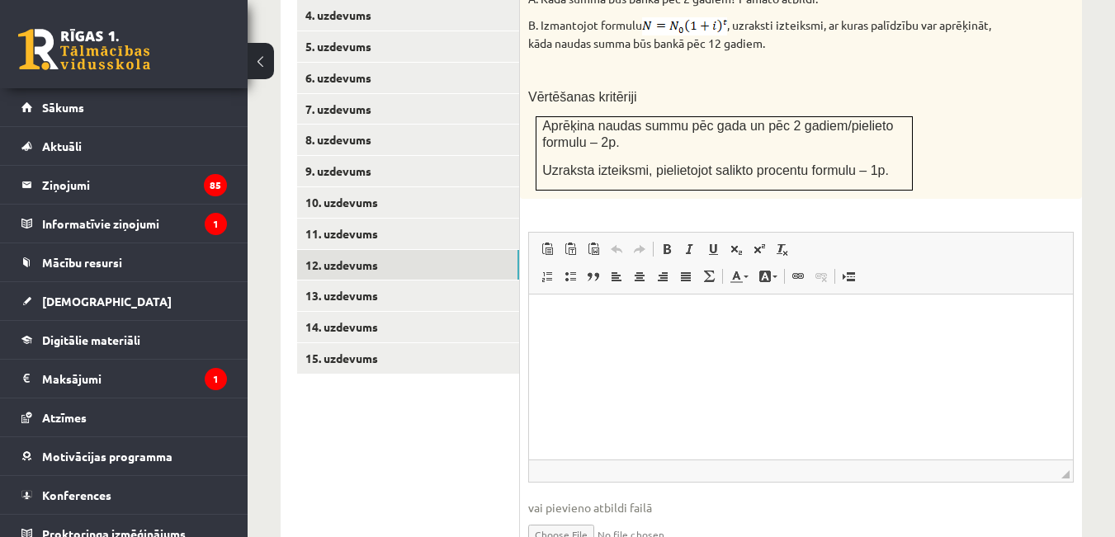
scroll to position [880, 0]
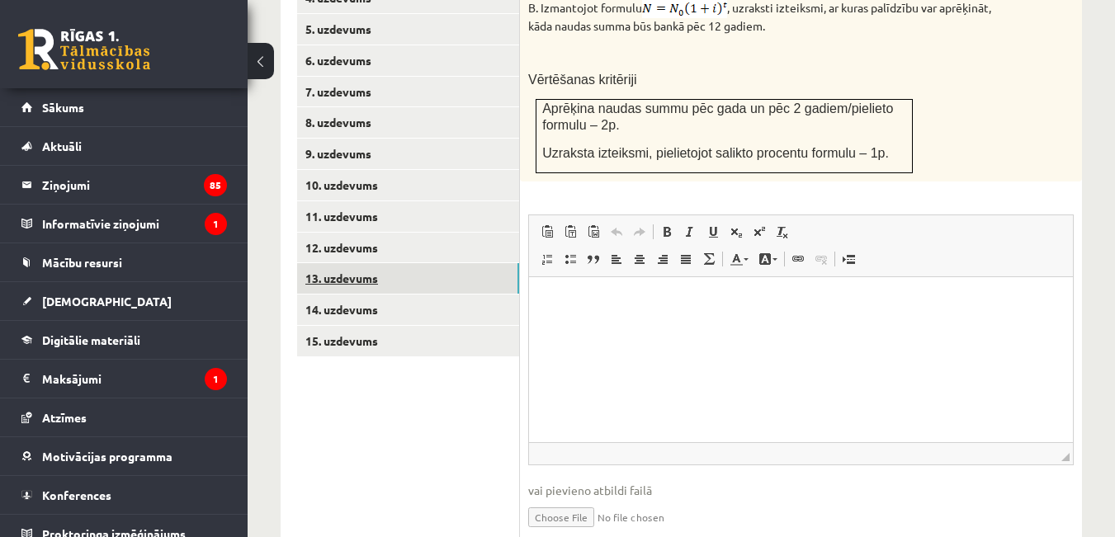
click at [397, 268] on link "13. uzdevums" at bounding box center [408, 278] width 222 height 31
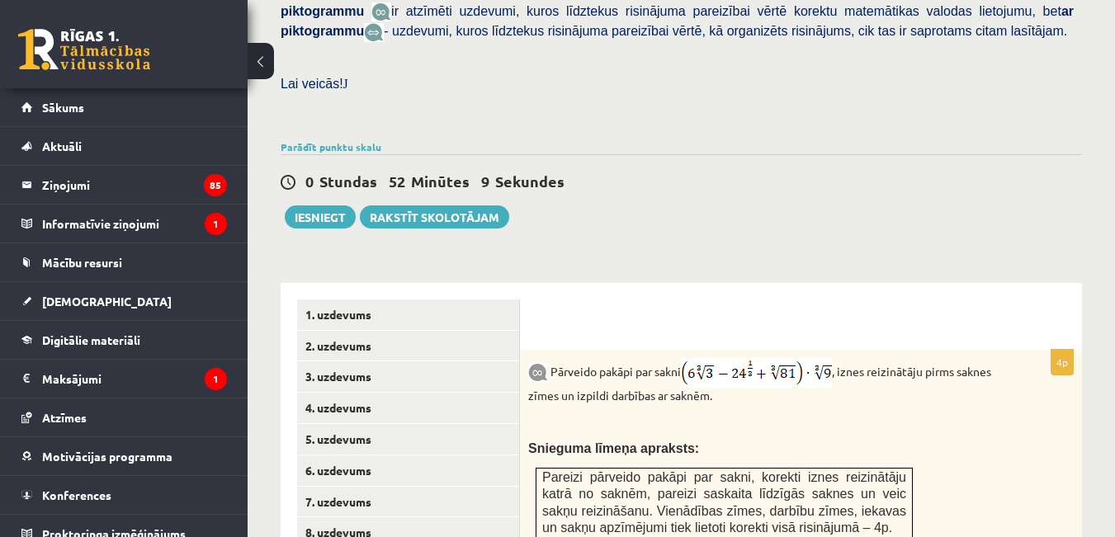
scroll to position [504, 0]
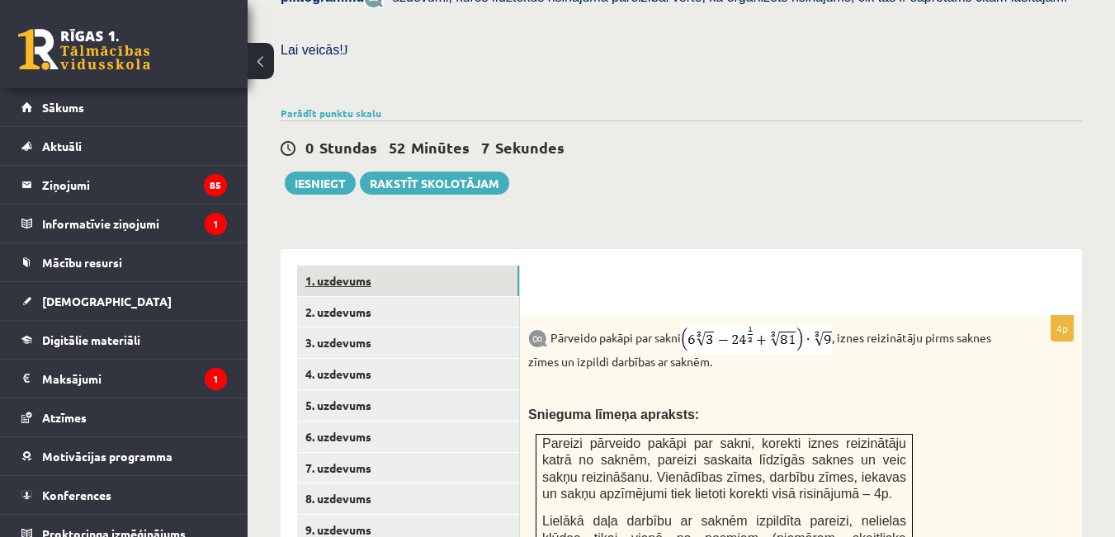
click at [359, 266] on link "1. uzdevums" at bounding box center [408, 281] width 222 height 31
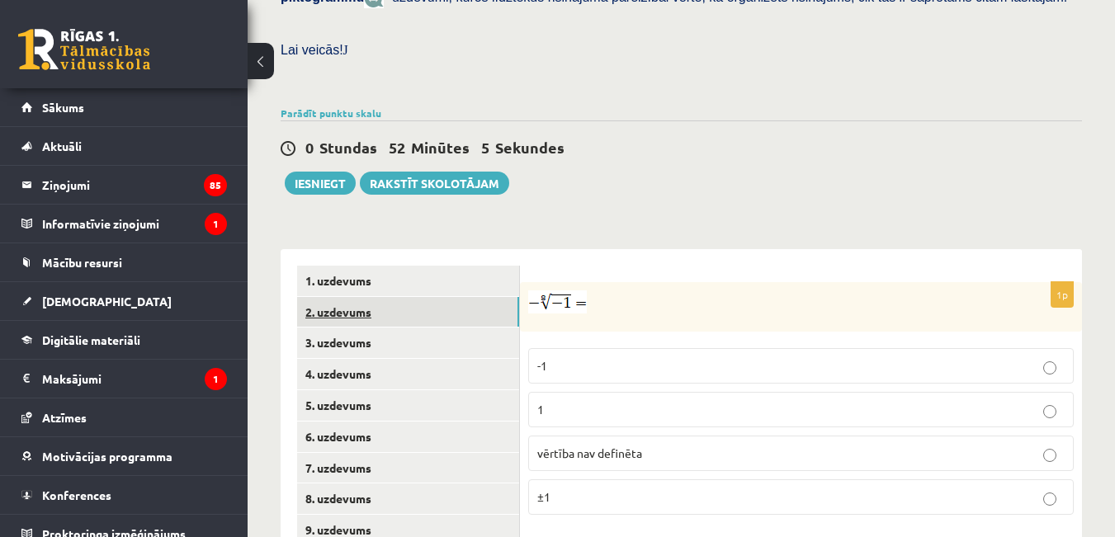
click at [348, 297] on link "2. uzdevums" at bounding box center [408, 312] width 222 height 31
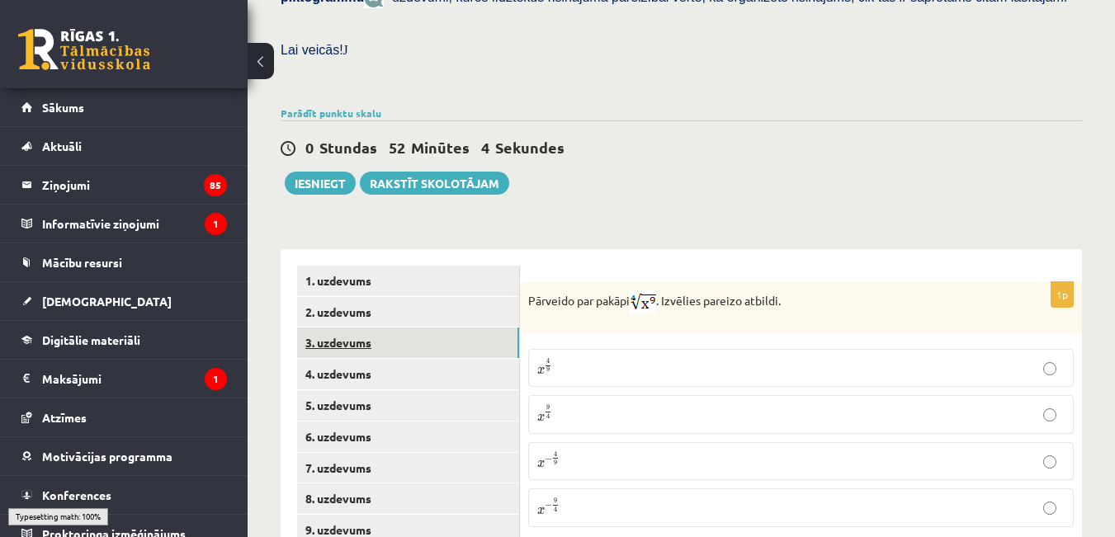
click at [349, 328] on link "3. uzdevums" at bounding box center [408, 343] width 222 height 31
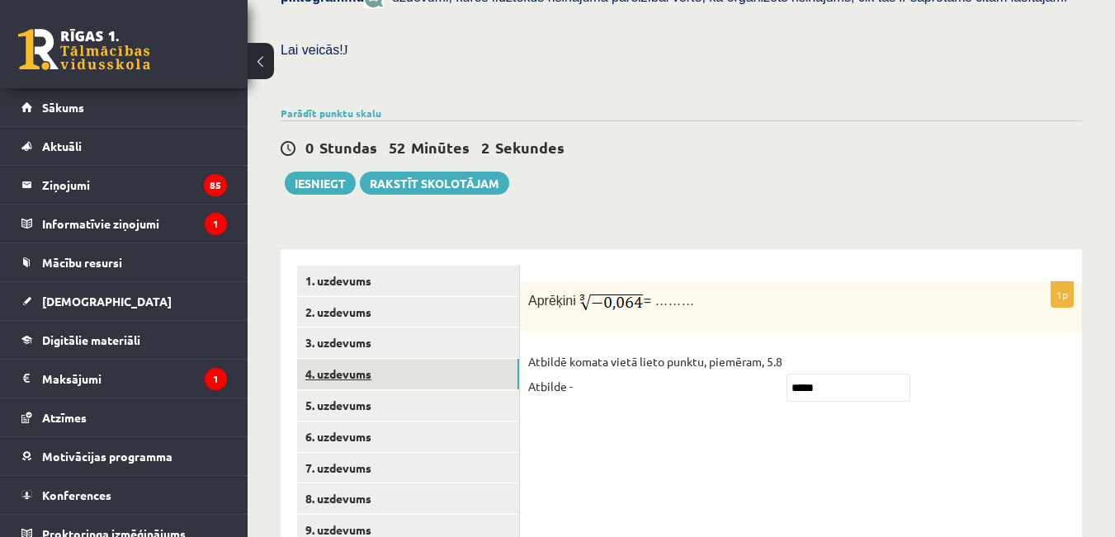
click at [346, 366] on link "4. uzdevums" at bounding box center [408, 374] width 222 height 31
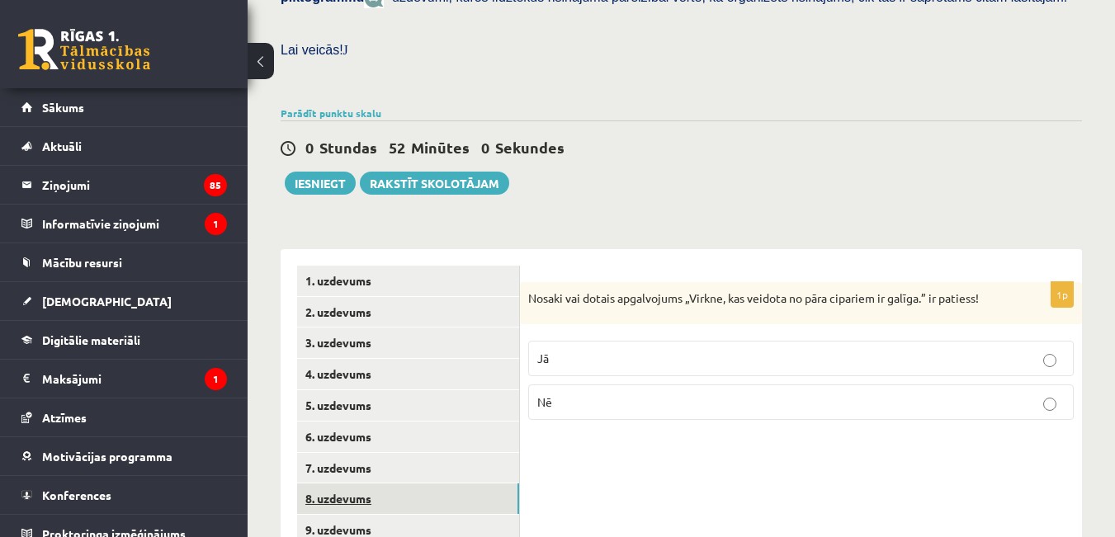
click at [342, 484] on link "8. uzdevums" at bounding box center [408, 499] width 222 height 31
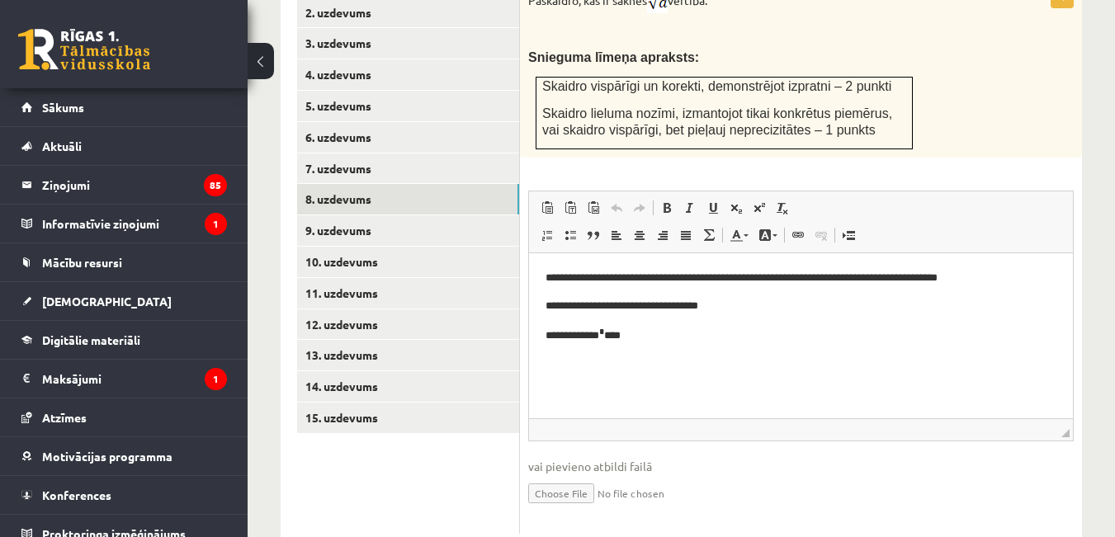
scroll to position [858, 0]
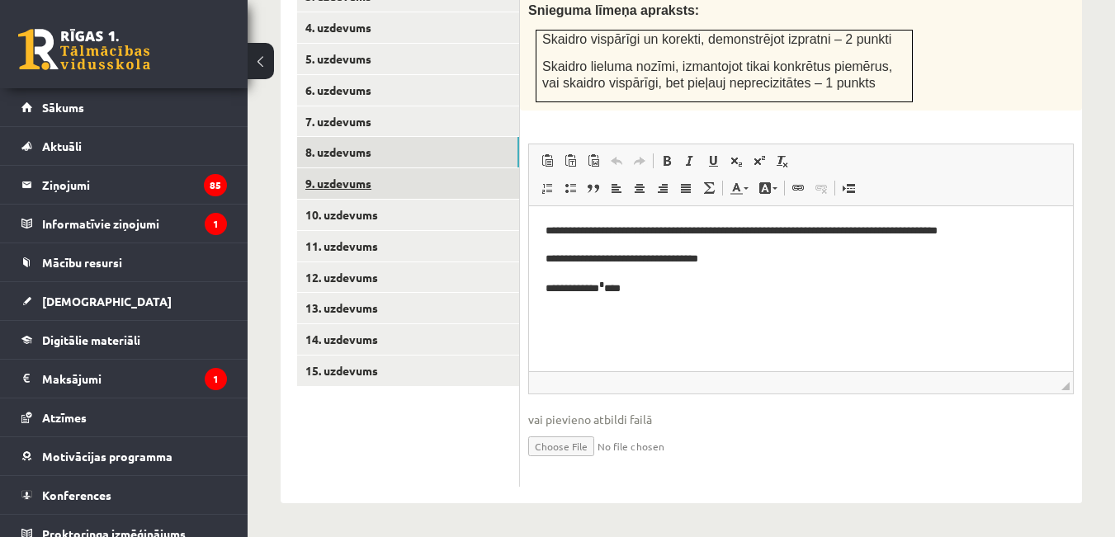
click at [318, 168] on link "9. uzdevums" at bounding box center [408, 183] width 222 height 31
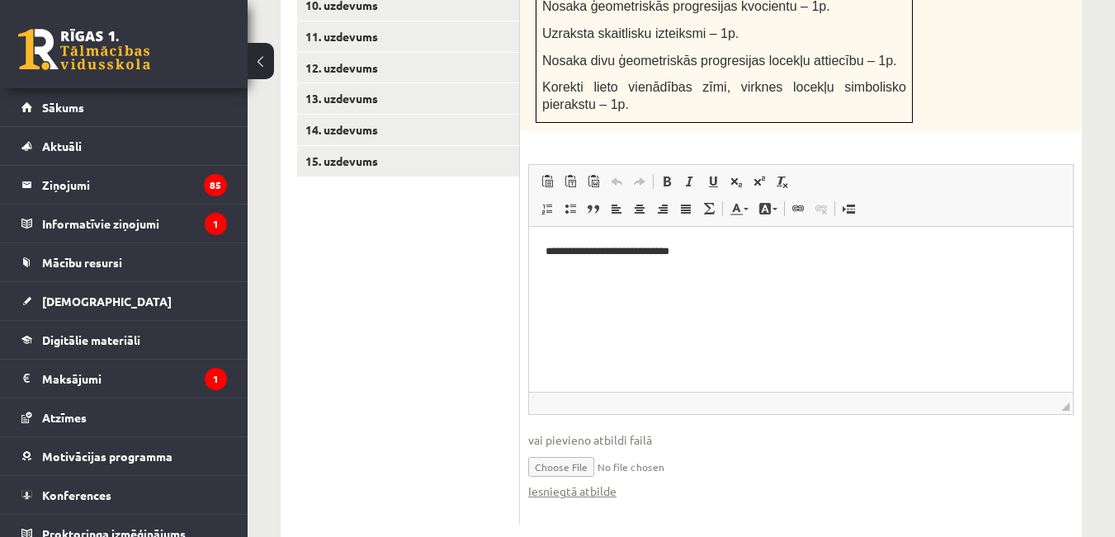
scroll to position [1135, 0]
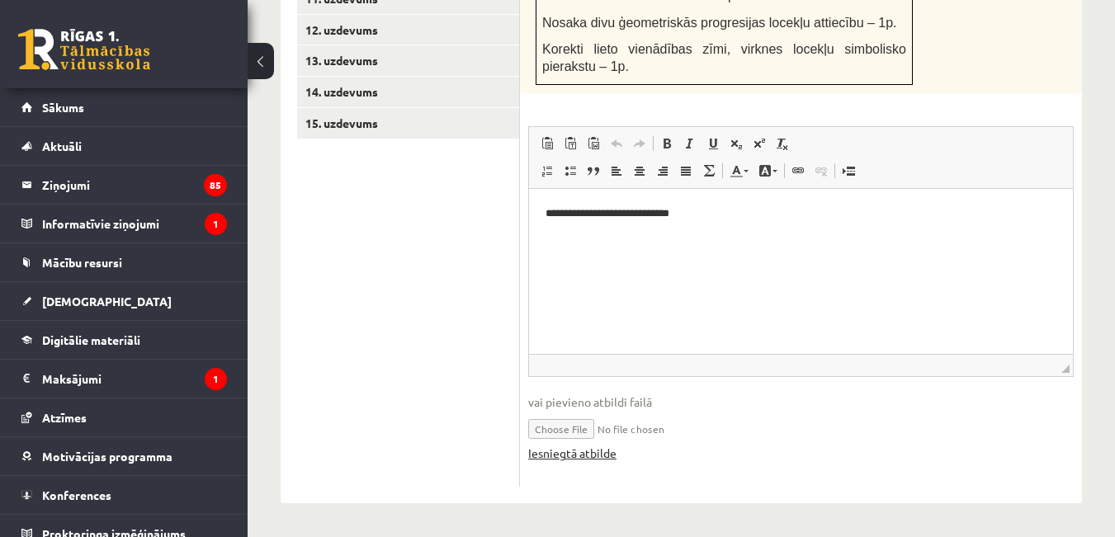
click at [578, 447] on link "Iesniegtā atbilde" at bounding box center [572, 453] width 88 height 17
click at [355, 45] on link "13. uzdevums" at bounding box center [408, 60] width 222 height 31
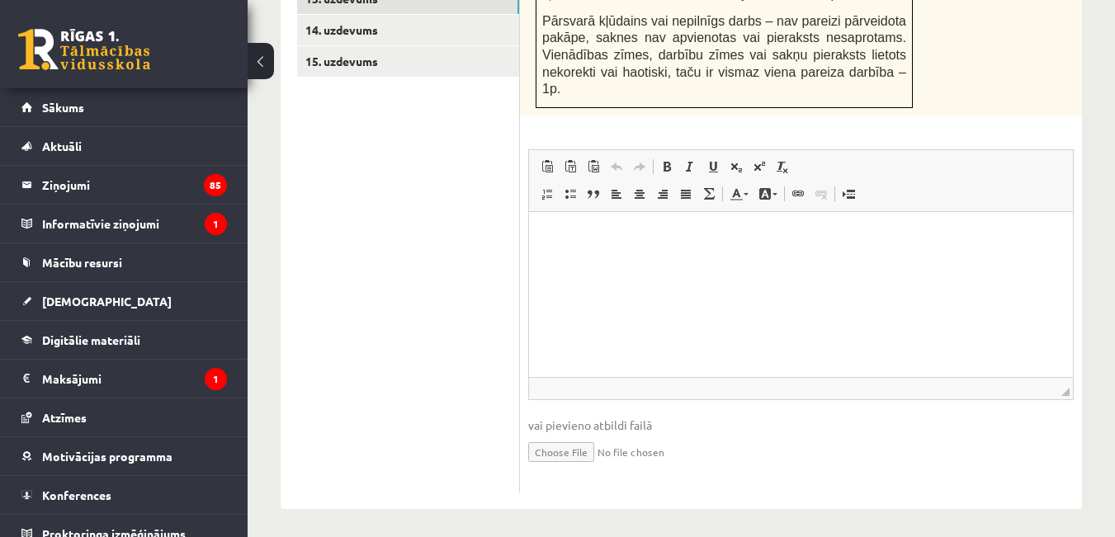
scroll to position [1167, 0]
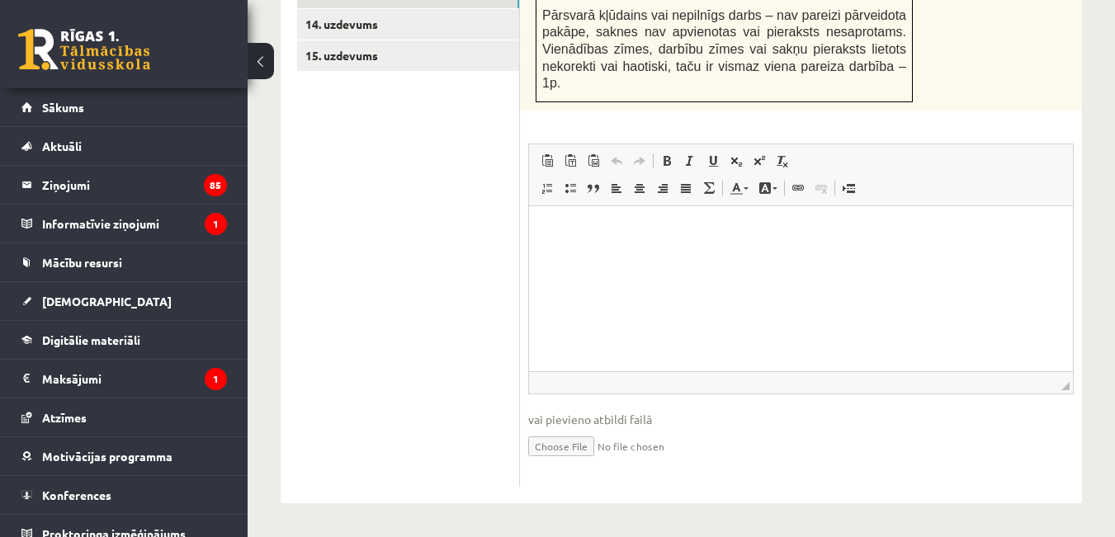
click at [598, 443] on input "file" at bounding box center [801, 445] width 546 height 34
type input "**********"
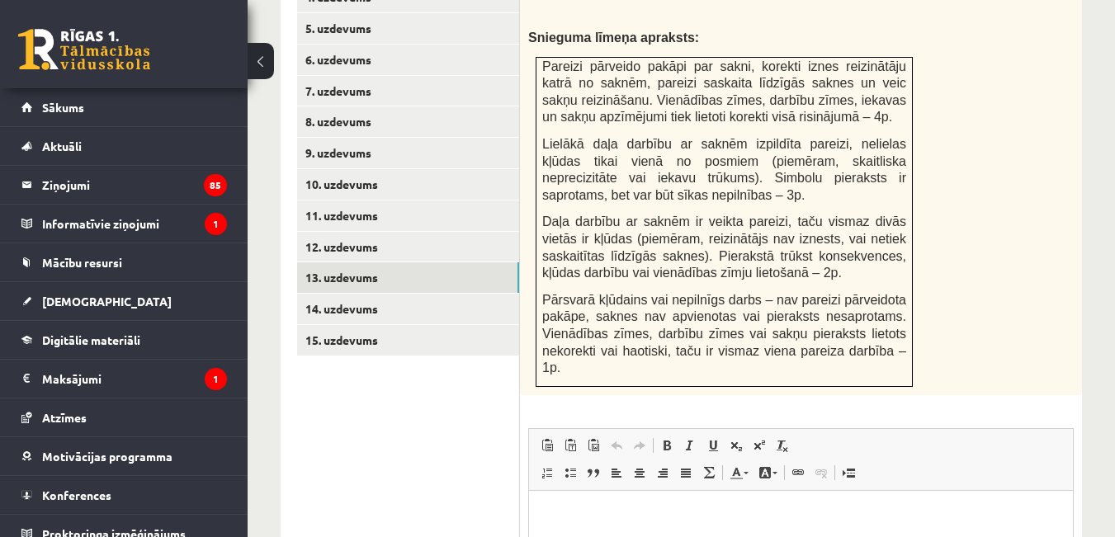
scroll to position [940, 0]
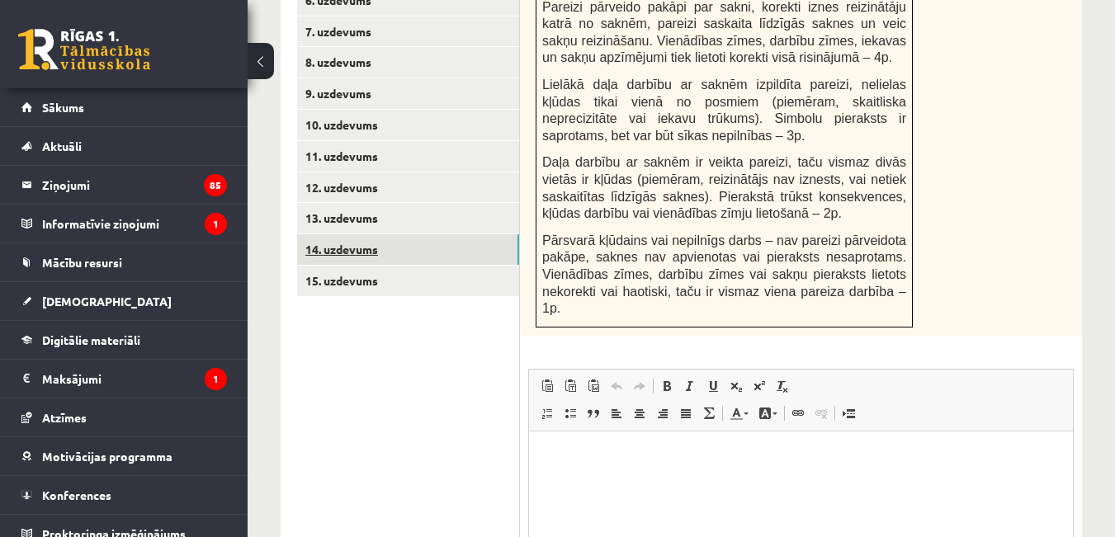
click at [452, 234] on link "14. uzdevums" at bounding box center [408, 249] width 222 height 31
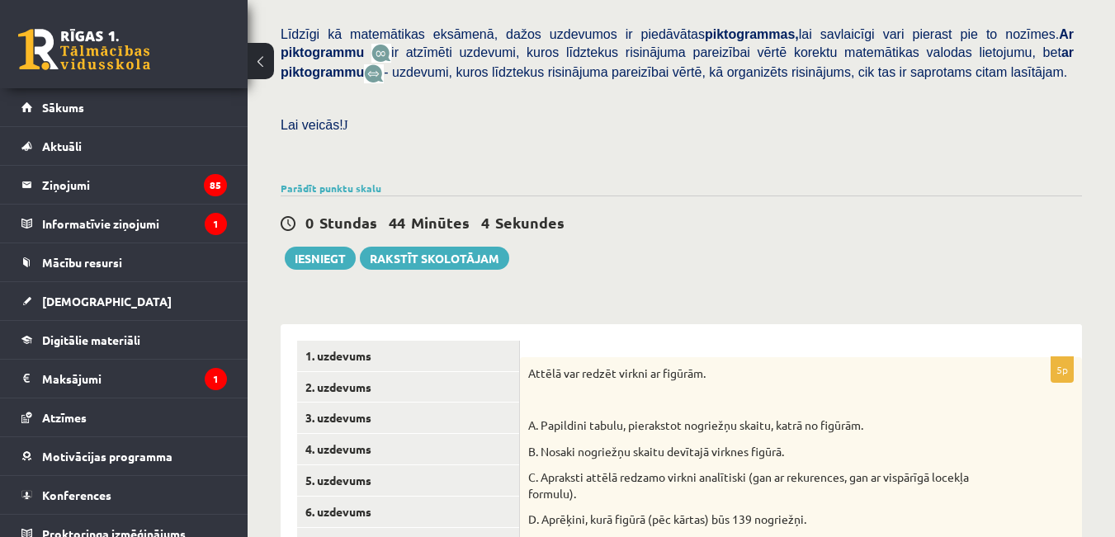
scroll to position [426, 0]
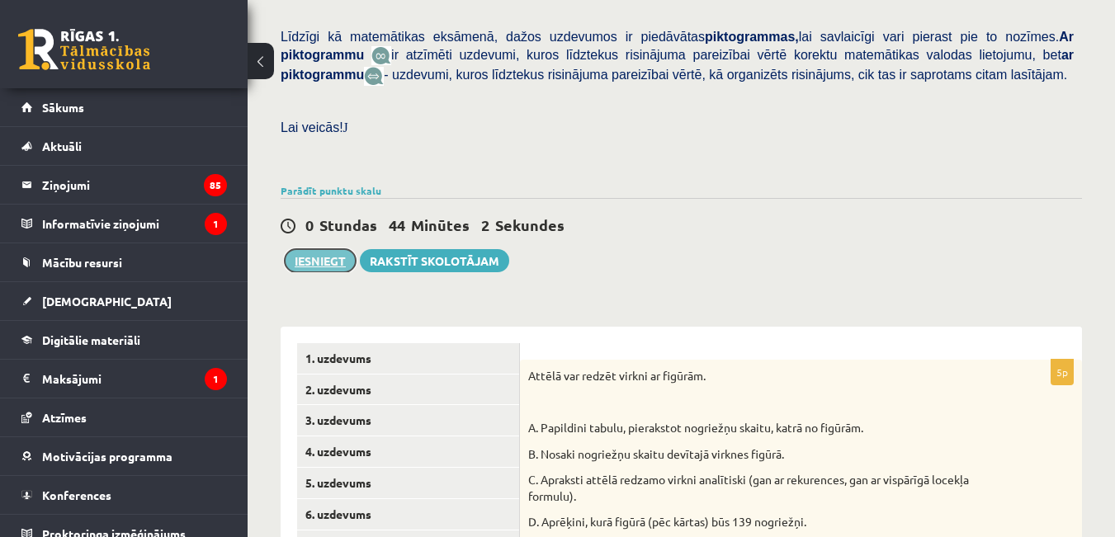
click at [306, 252] on button "Iesniegt" at bounding box center [320, 260] width 71 height 23
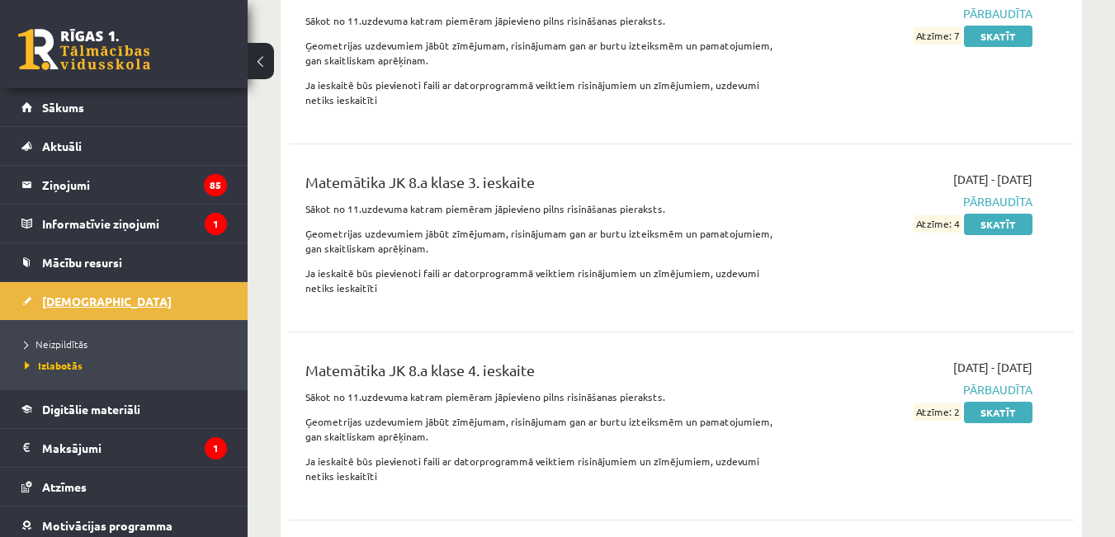
click at [82, 318] on link "[DEMOGRAPHIC_DATA]" at bounding box center [124, 301] width 206 height 38
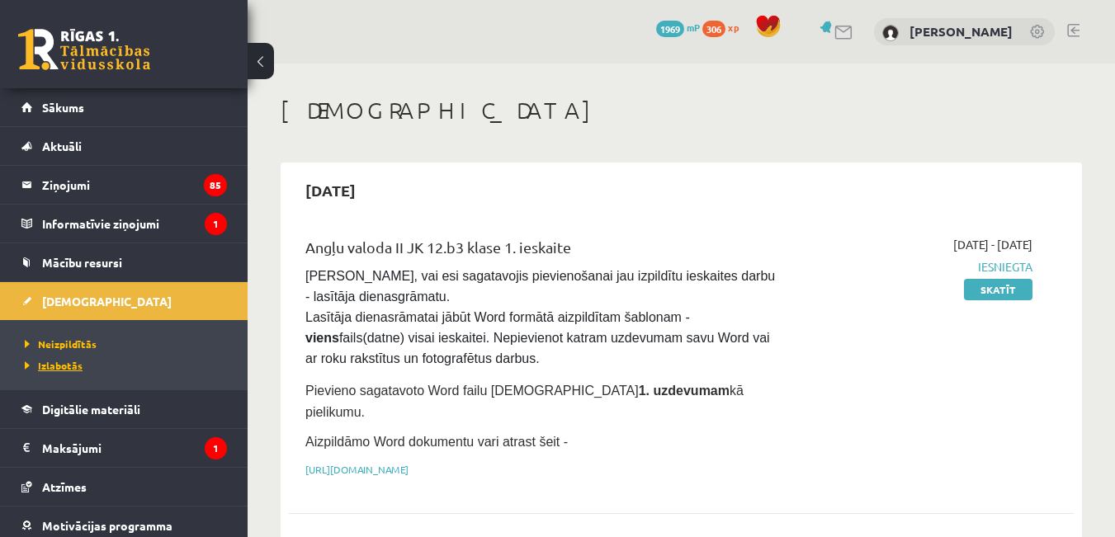
click at [73, 365] on span "Izlabotās" at bounding box center [54, 365] width 58 height 13
